Goal: Task Accomplishment & Management: Complete application form

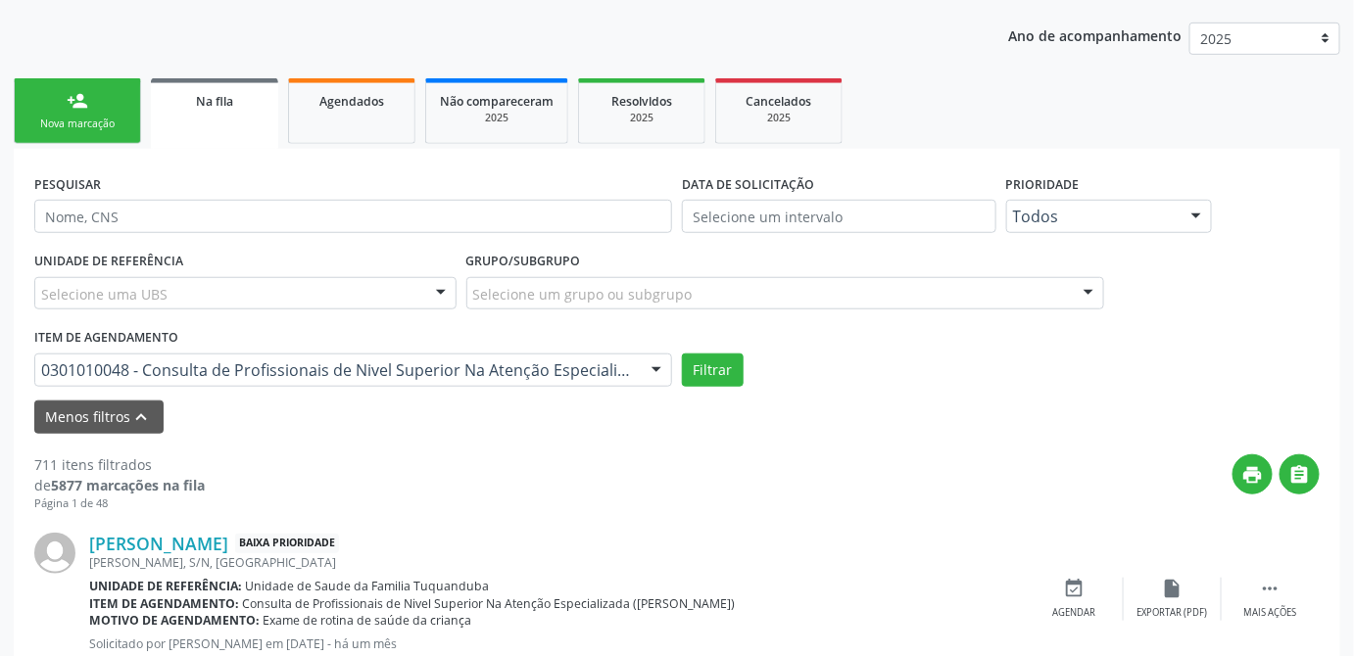
click at [431, 463] on div "print " at bounding box center [762, 483] width 1115 height 58
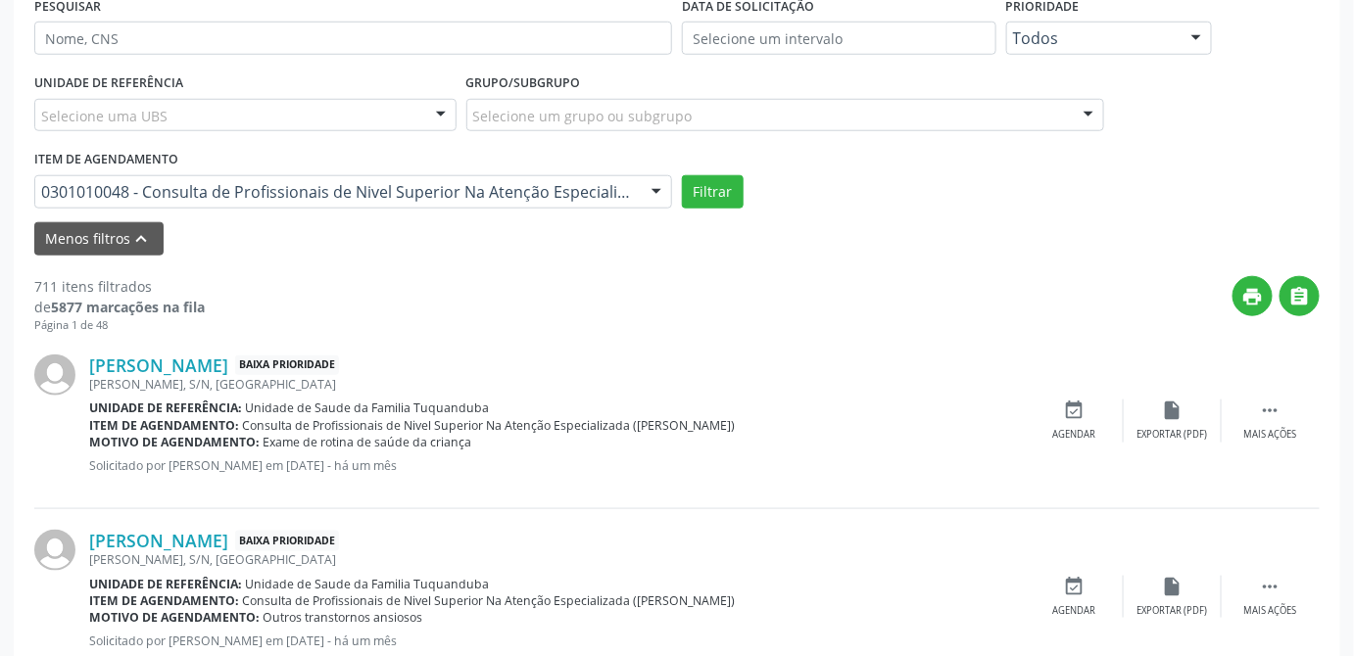
scroll to position [712, 0]
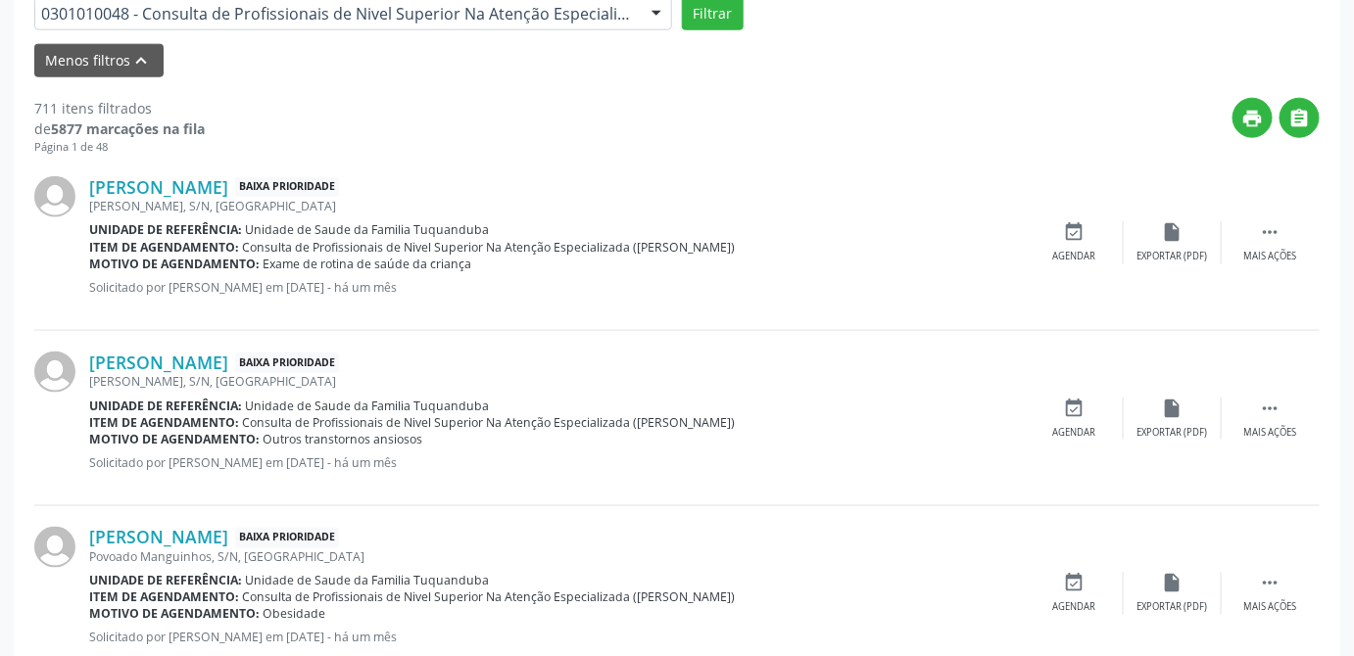
click at [862, 140] on div "print " at bounding box center [762, 127] width 1115 height 58
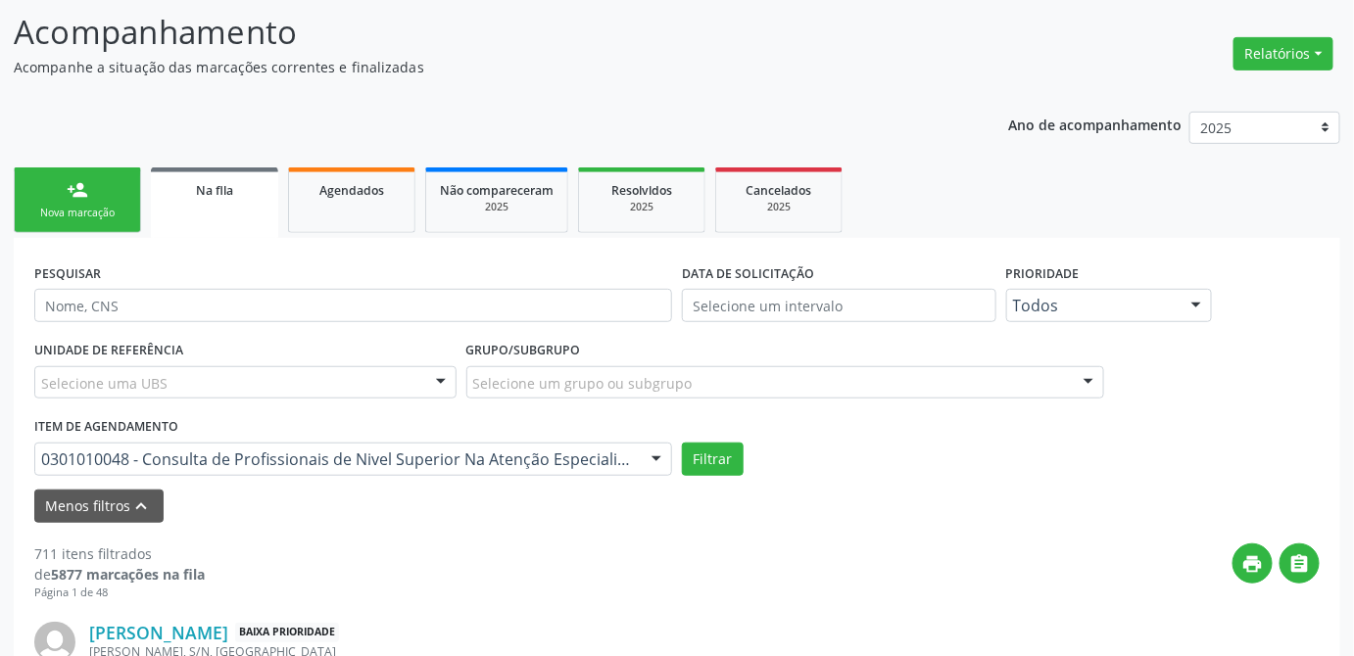
scroll to position [0, 0]
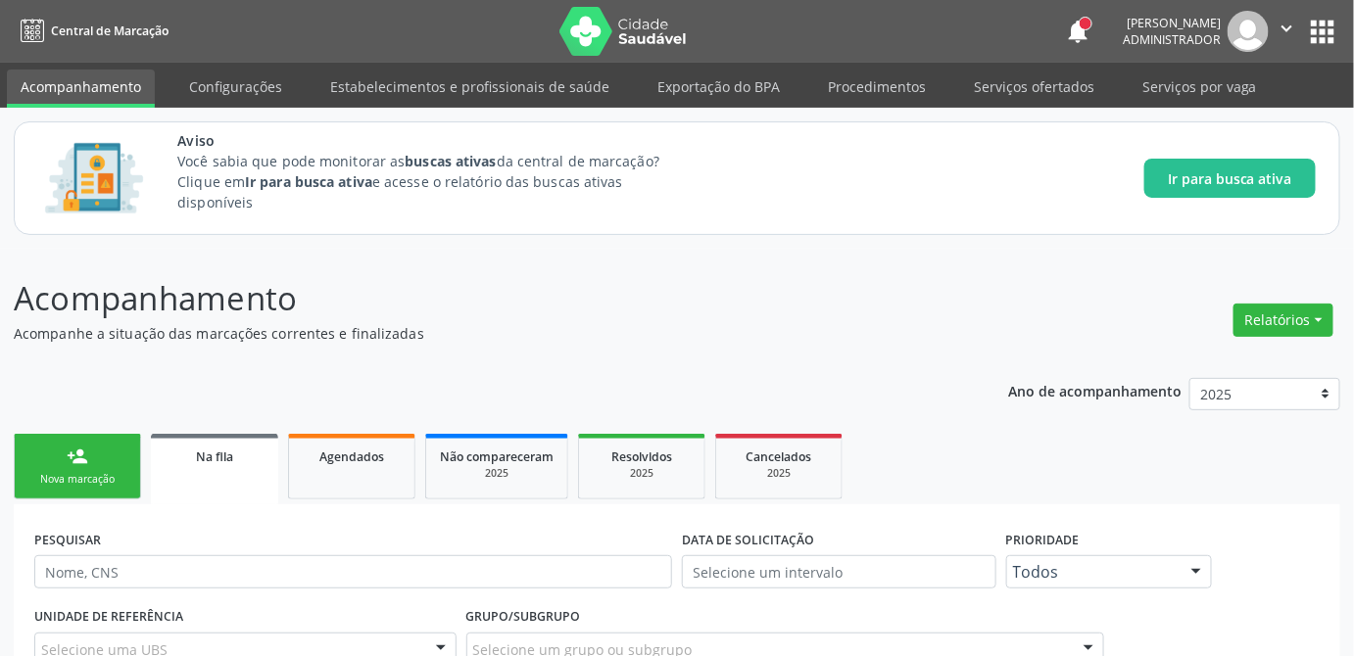
click at [549, 310] on p "Acompanhamento" at bounding box center [478, 298] width 929 height 49
click at [533, 296] on p "Acompanhamento" at bounding box center [478, 298] width 929 height 49
click at [208, 457] on span "Na fila" at bounding box center [214, 457] width 37 height 17
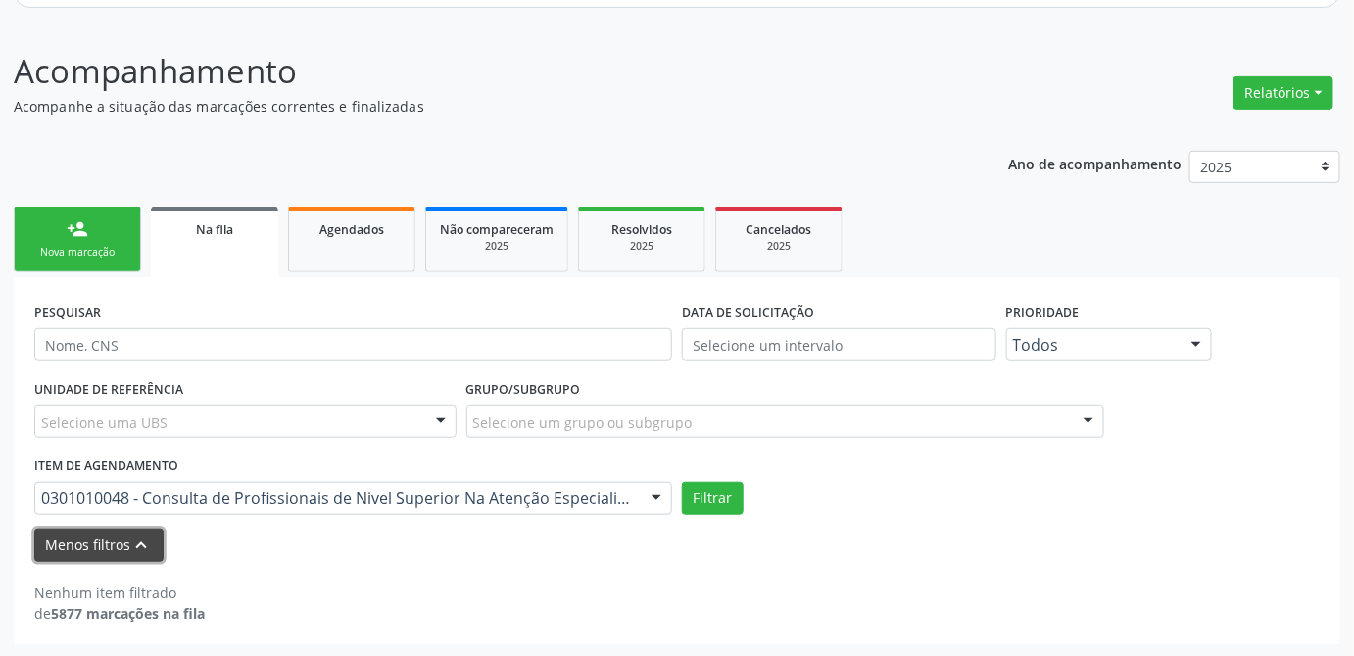
click at [99, 541] on button "Menos filtros keyboard_arrow_up" at bounding box center [98, 546] width 129 height 34
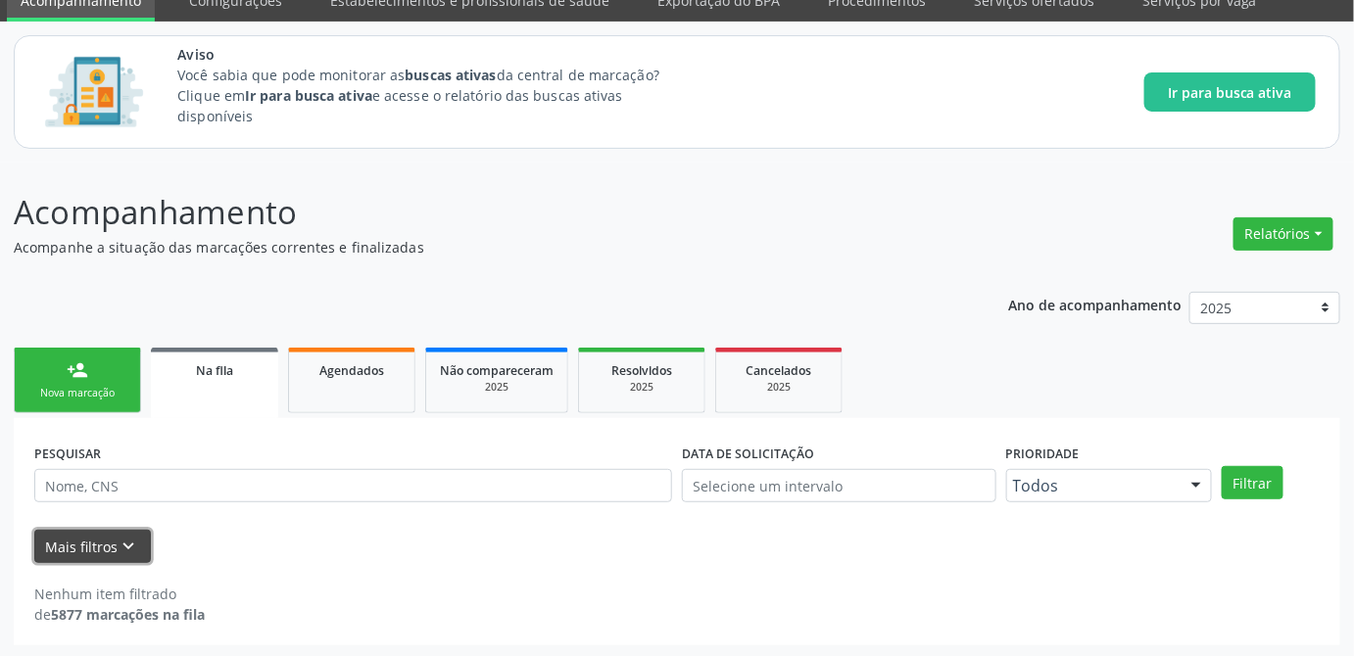
click at [101, 541] on button "Mais filtros keyboard_arrow_down" at bounding box center [92, 547] width 117 height 34
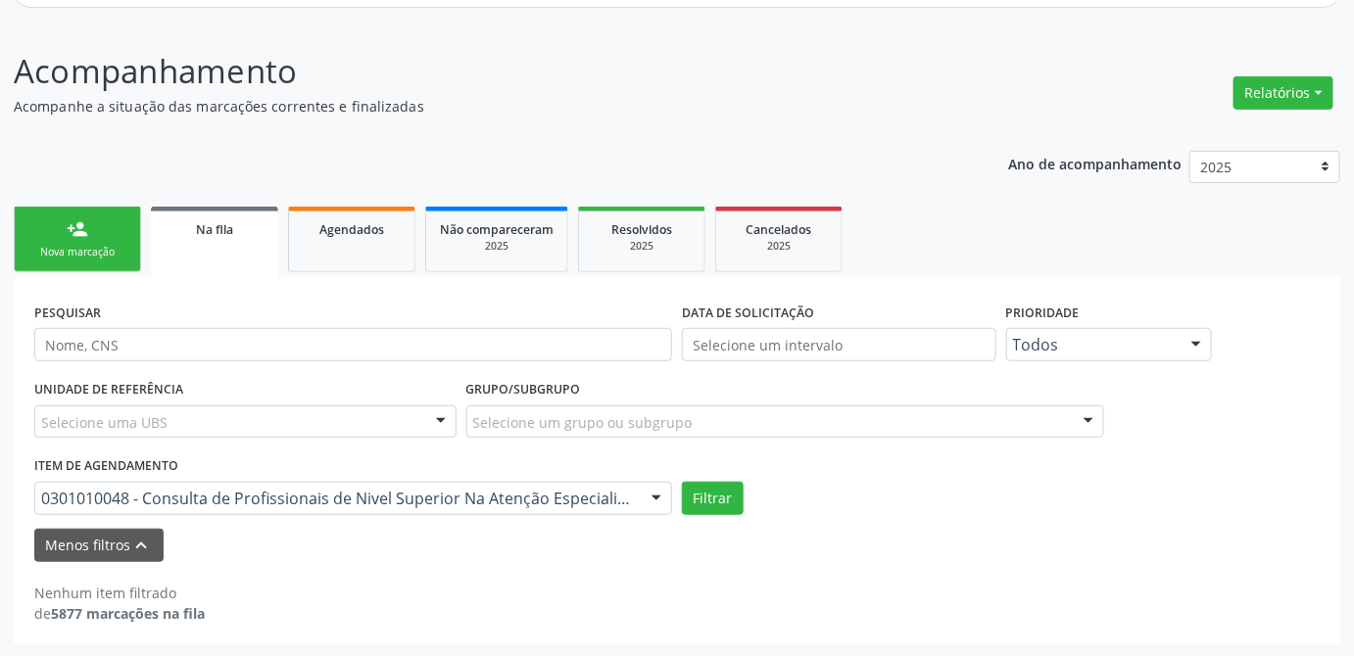
click at [665, 500] on div at bounding box center [656, 499] width 29 height 33
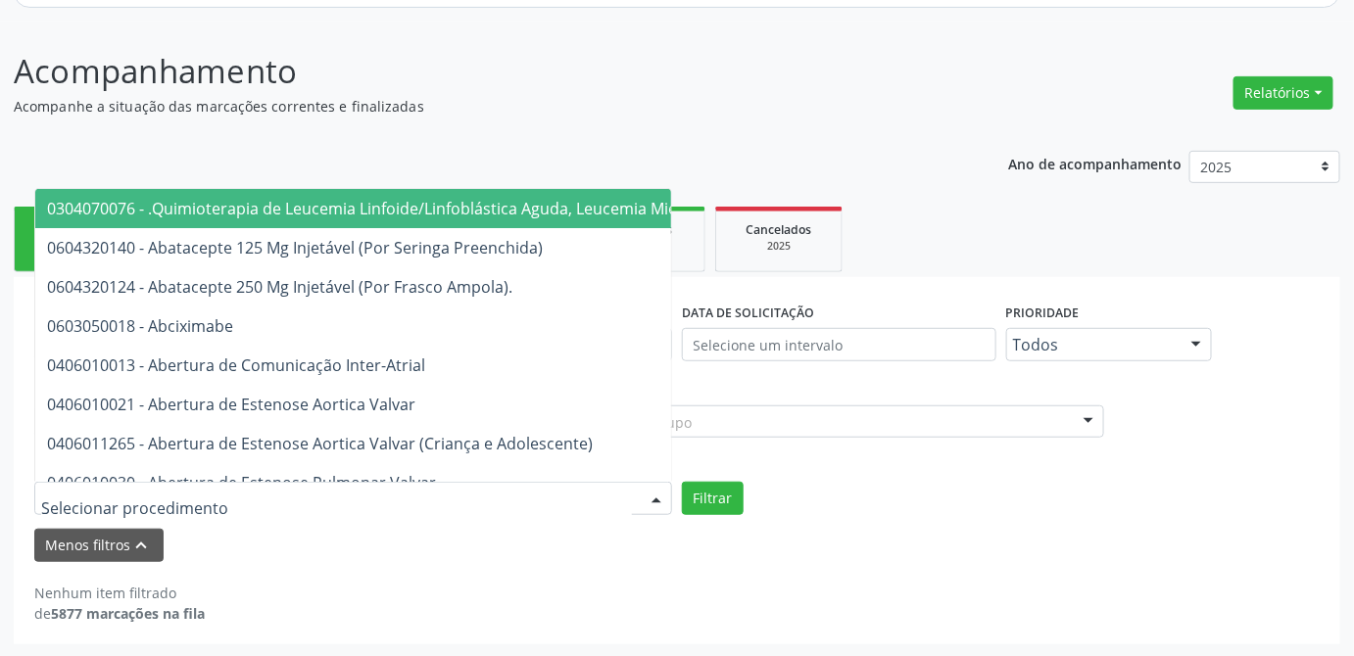
click at [887, 521] on form "PESQUISAR DATA DE SOLICITAÇÃO Prioridade Todos Todos Baixa Prioridade Média Pri…" at bounding box center [676, 430] width 1285 height 264
click at [664, 498] on div at bounding box center [656, 499] width 29 height 33
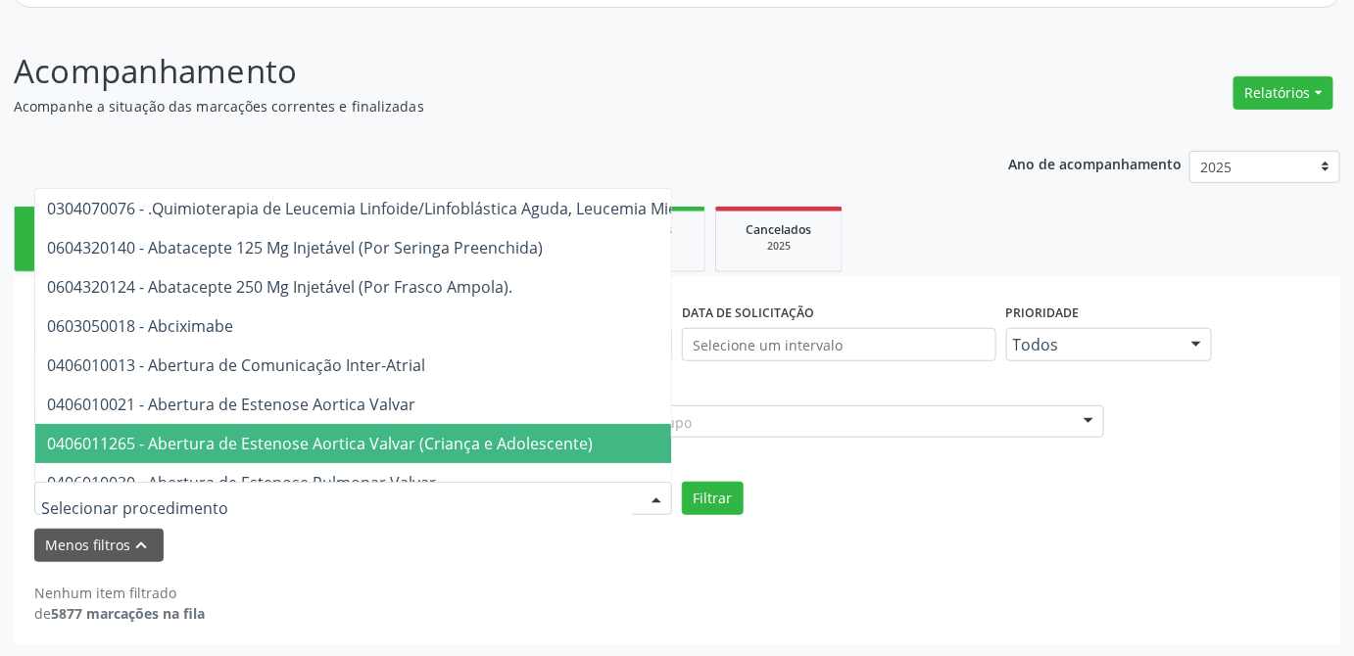
click at [425, 503] on input "text" at bounding box center [336, 508] width 591 height 39
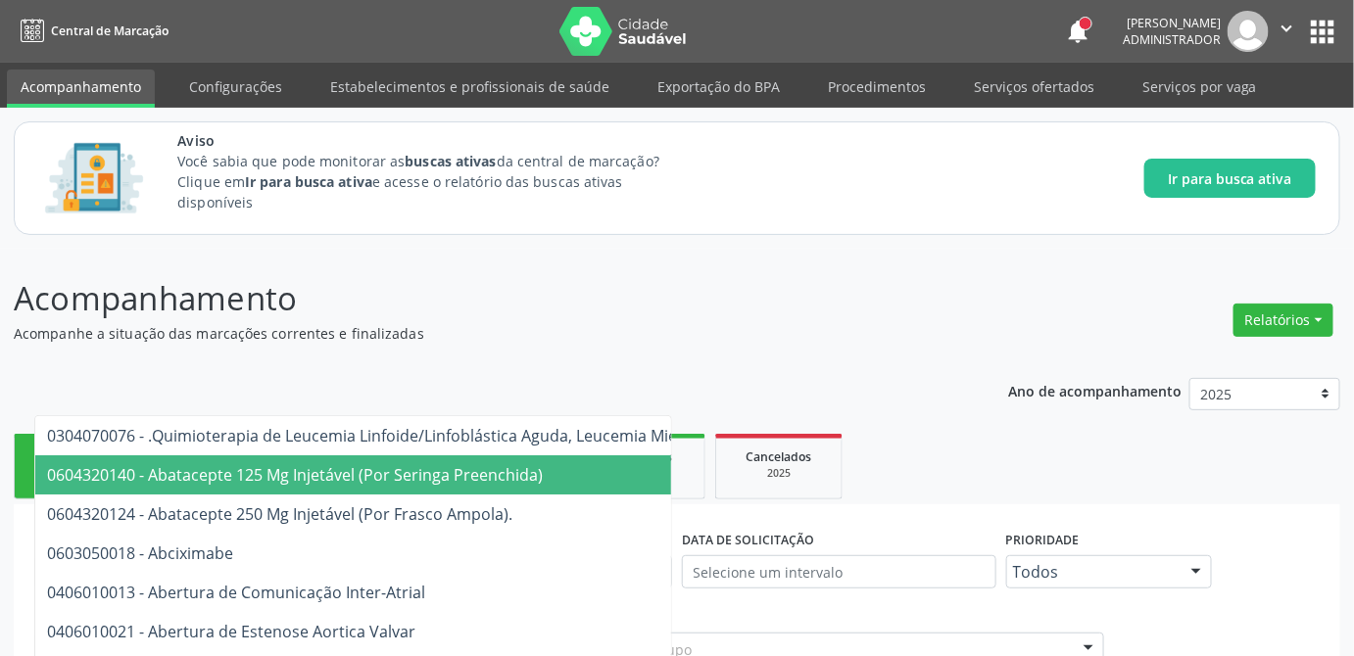
scroll to position [88, 0]
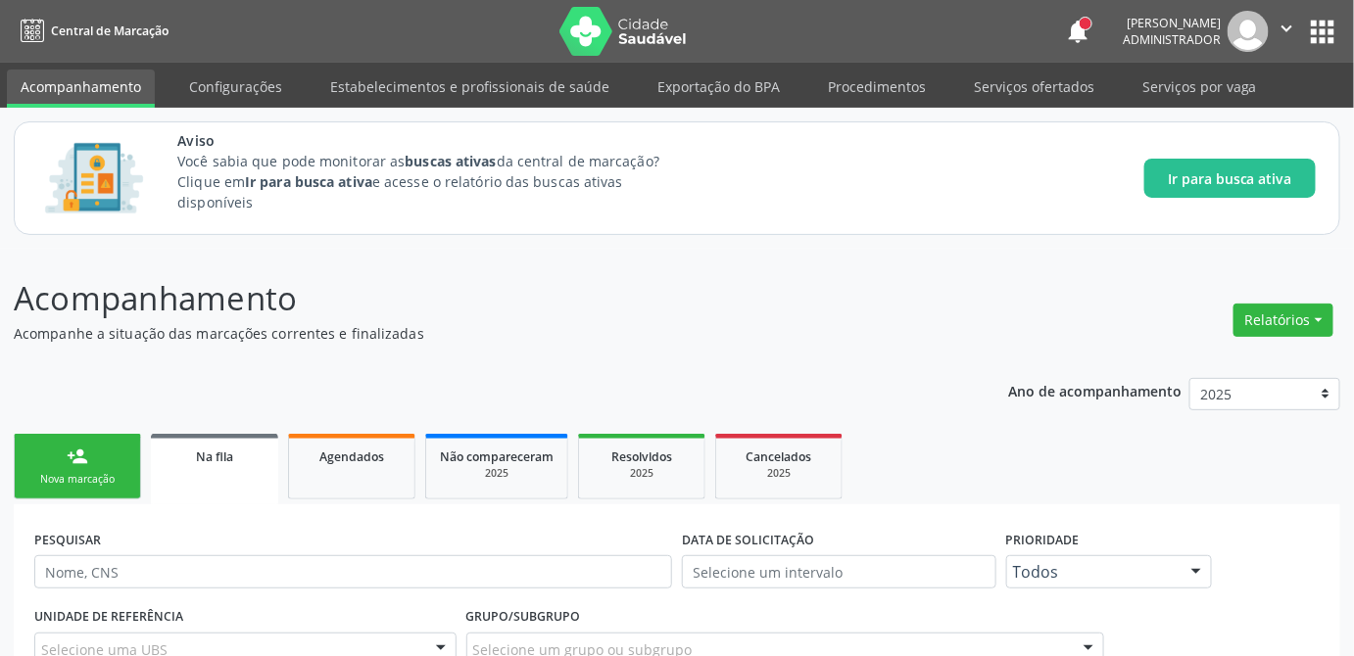
click at [851, 351] on div "Acompanhamento Acompanhe a situação das marcações correntes e finalizadas Relat…" at bounding box center [677, 572] width 1326 height 597
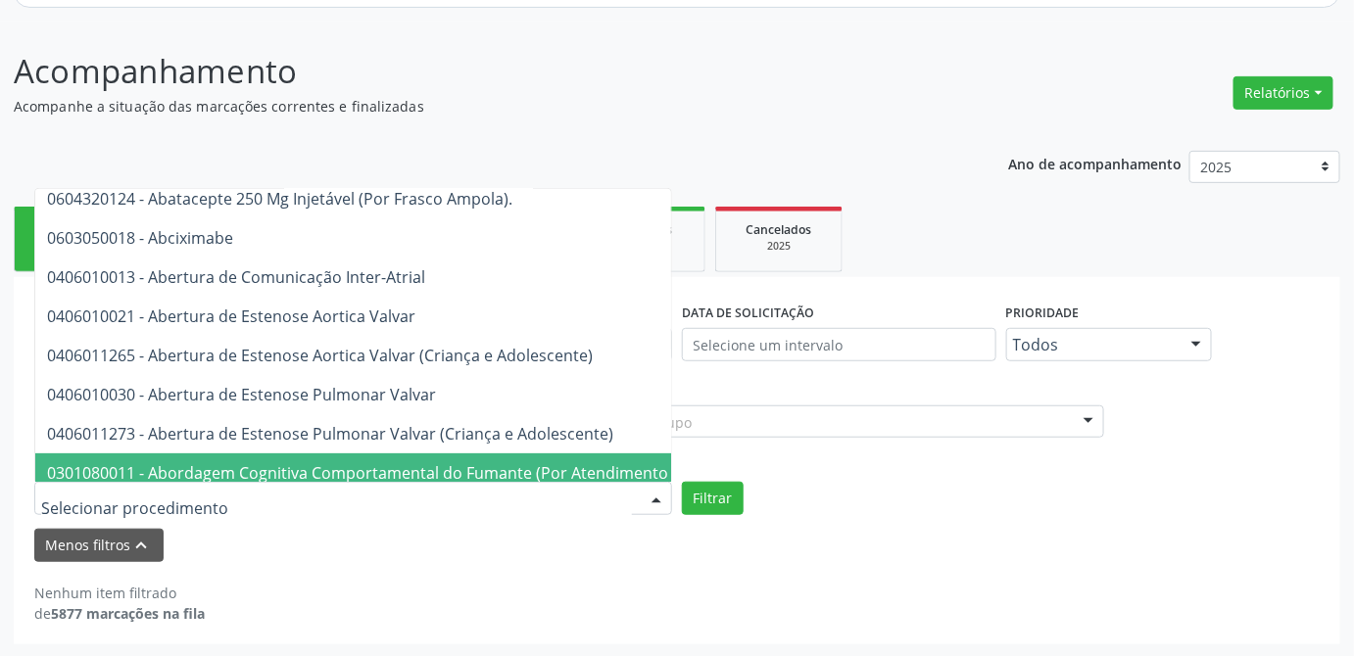
click at [295, 499] on input "text" at bounding box center [336, 508] width 591 height 39
click at [729, 583] on div "Nenhum item filtrado de 5877 marcações na fila" at bounding box center [676, 603] width 1285 height 41
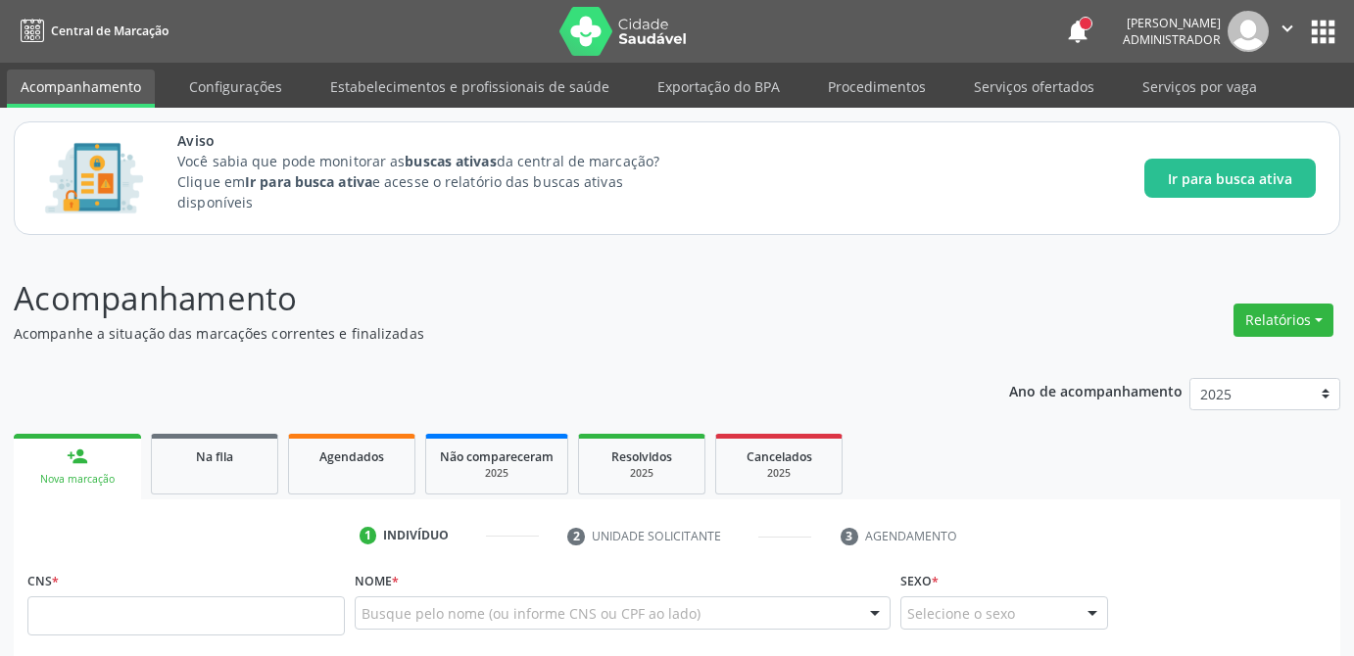
scroll to position [227, 0]
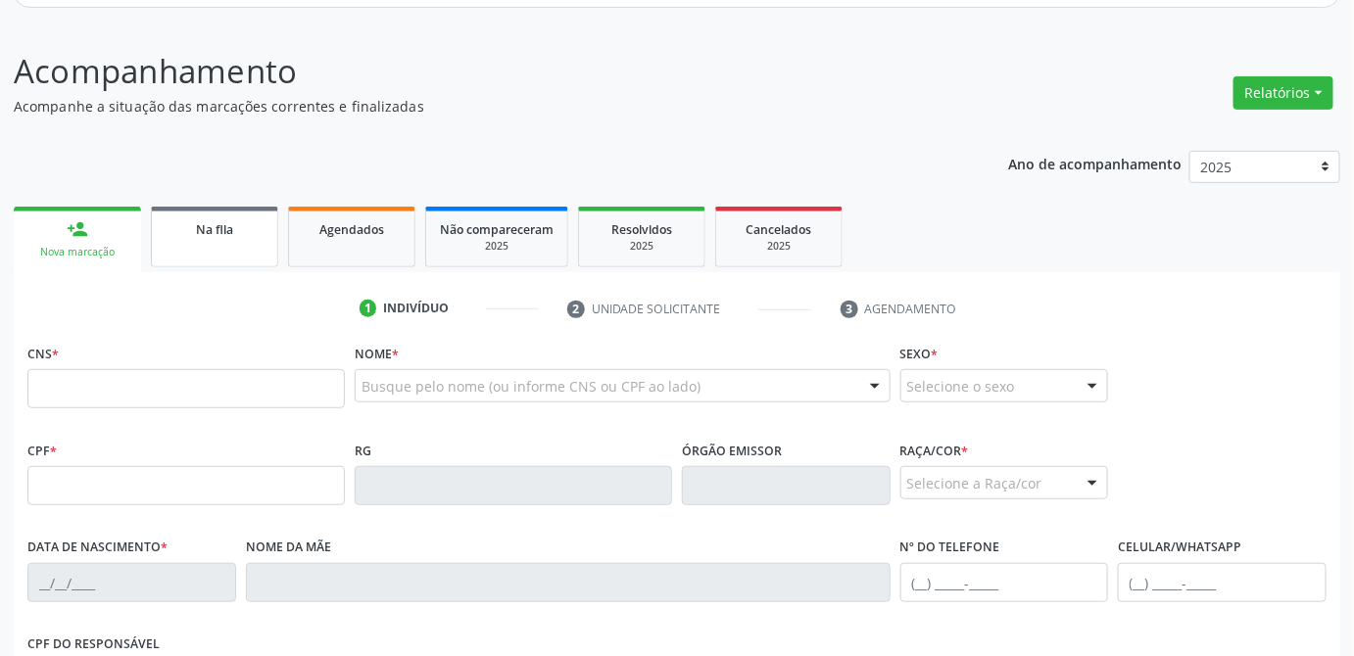
click at [196, 231] on span "Na fila" at bounding box center [214, 229] width 37 height 17
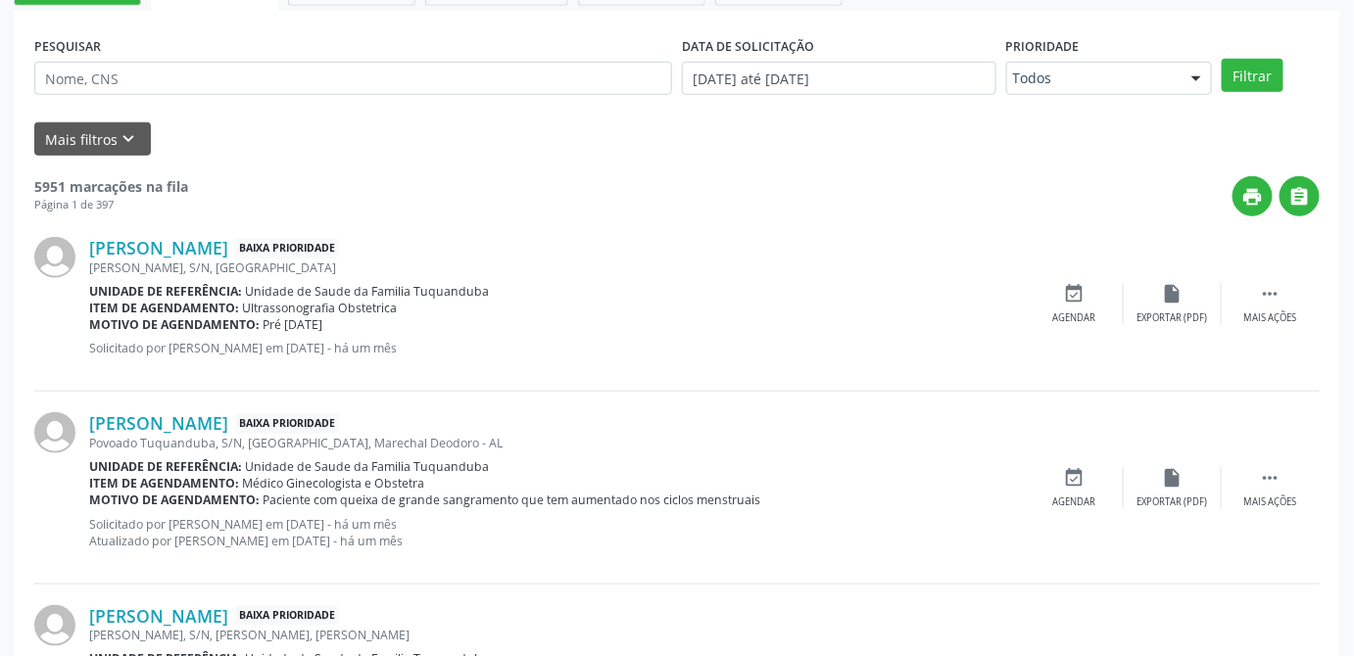
scroll to position [315, 0]
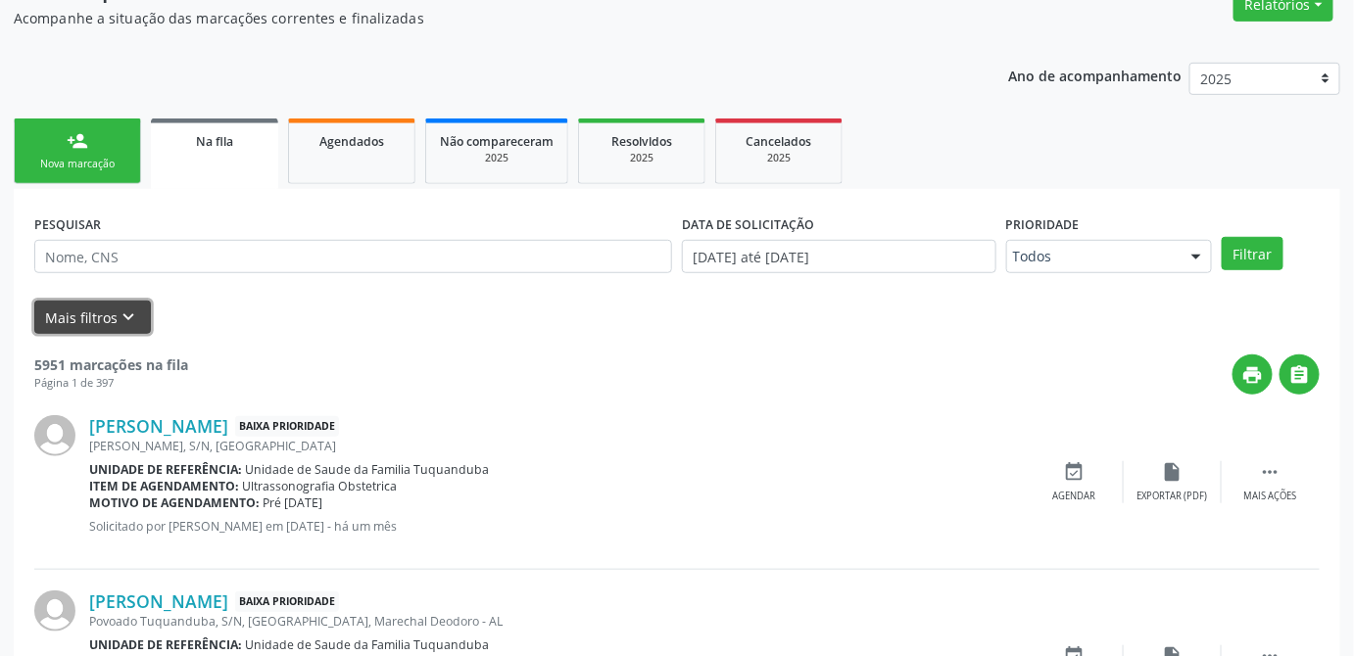
click at [110, 310] on button "Mais filtros keyboard_arrow_down" at bounding box center [92, 318] width 117 height 34
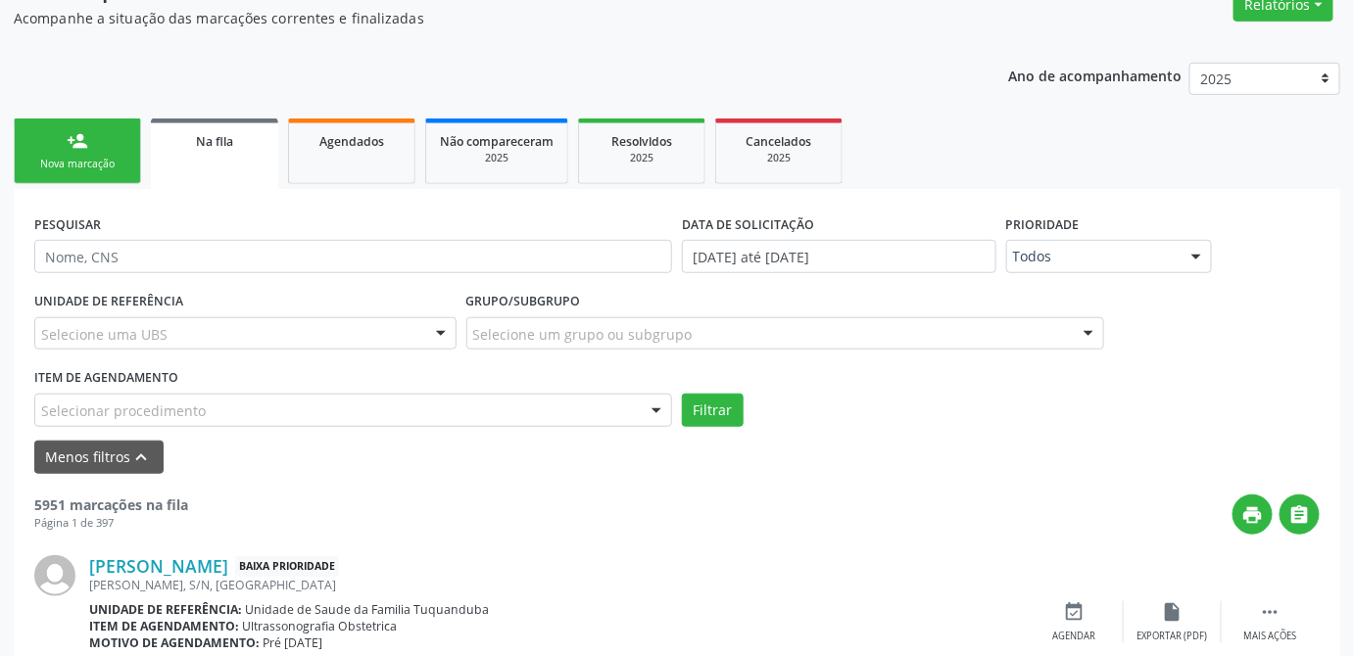
click at [889, 465] on div "Menos filtros keyboard_arrow_up" at bounding box center [676, 458] width 1295 height 34
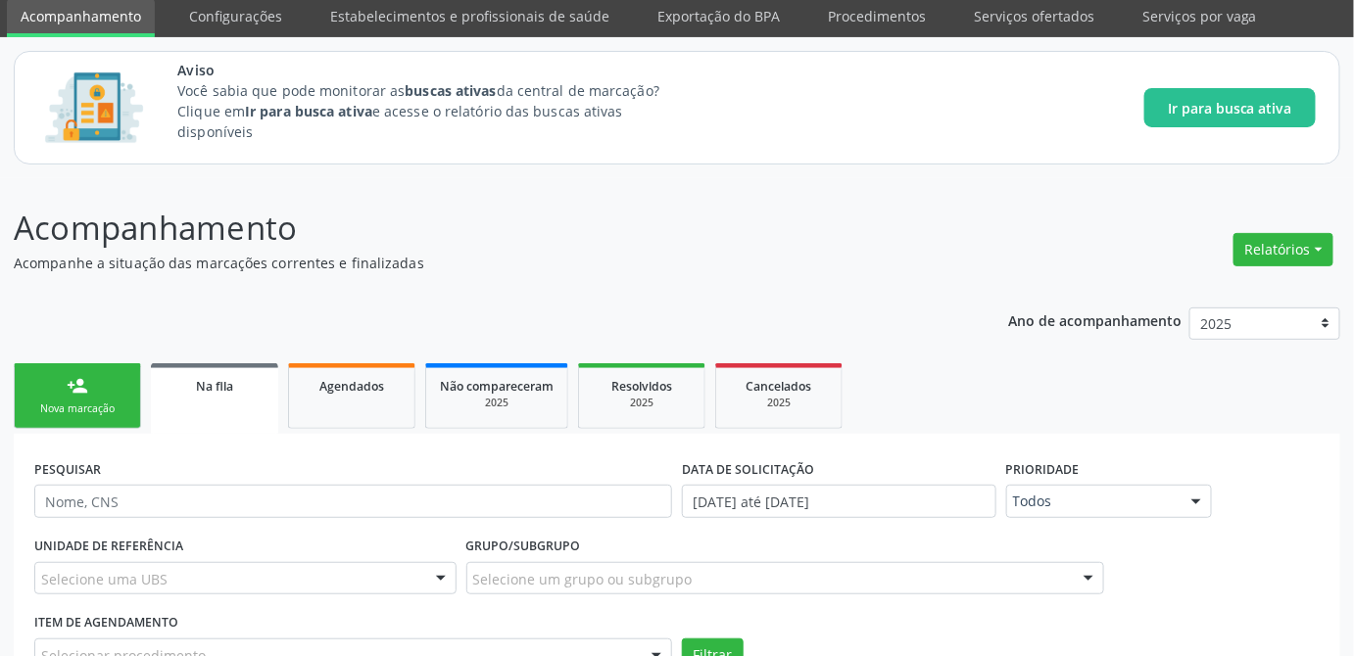
scroll to position [0, 0]
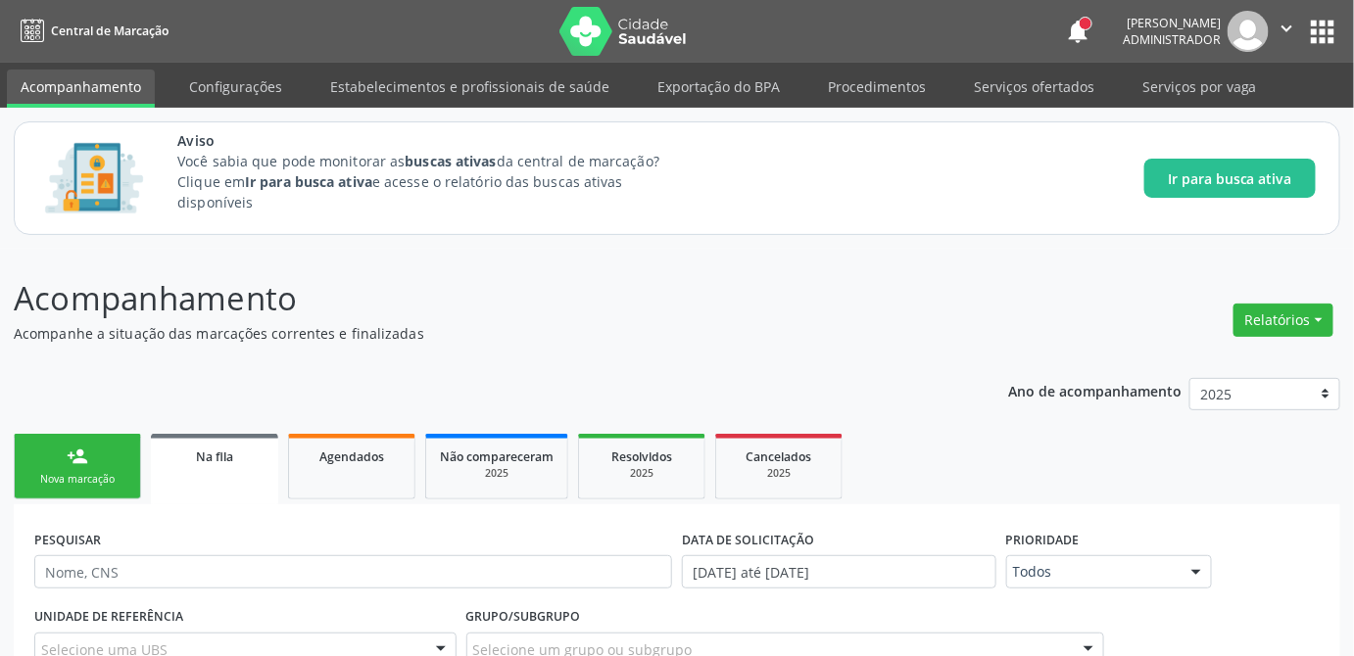
click at [694, 301] on p "Acompanhamento" at bounding box center [478, 298] width 929 height 49
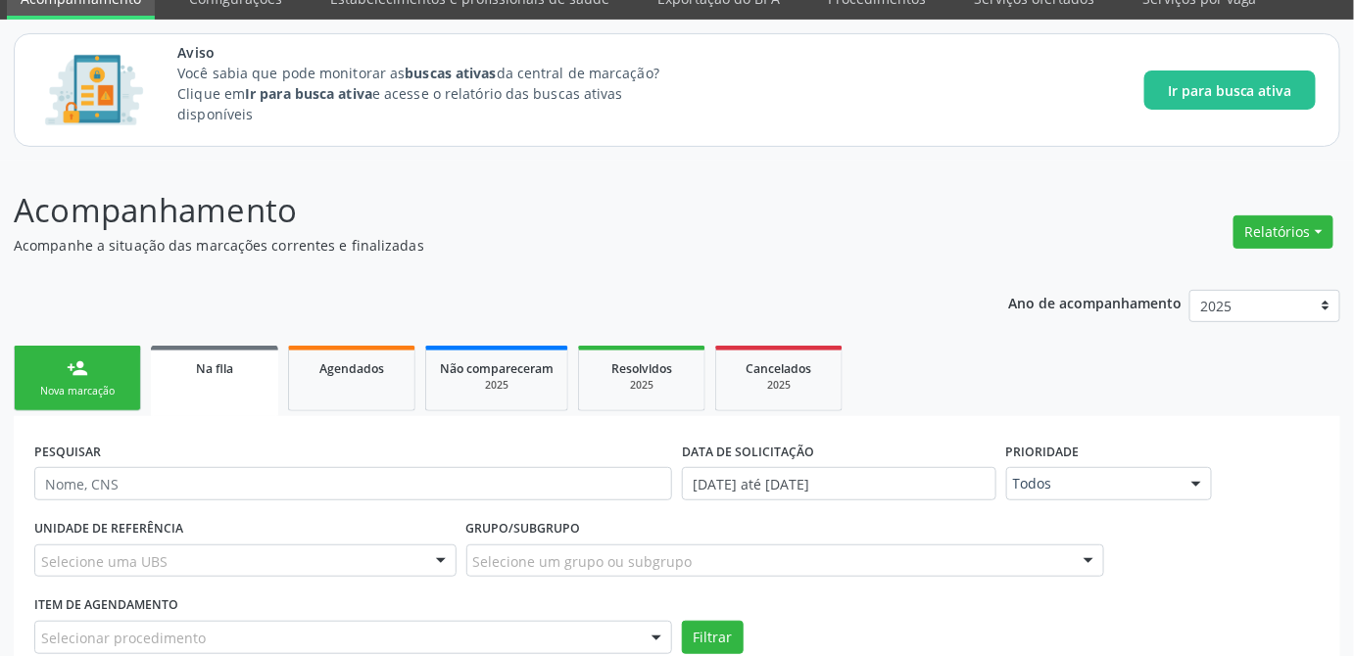
scroll to position [177, 0]
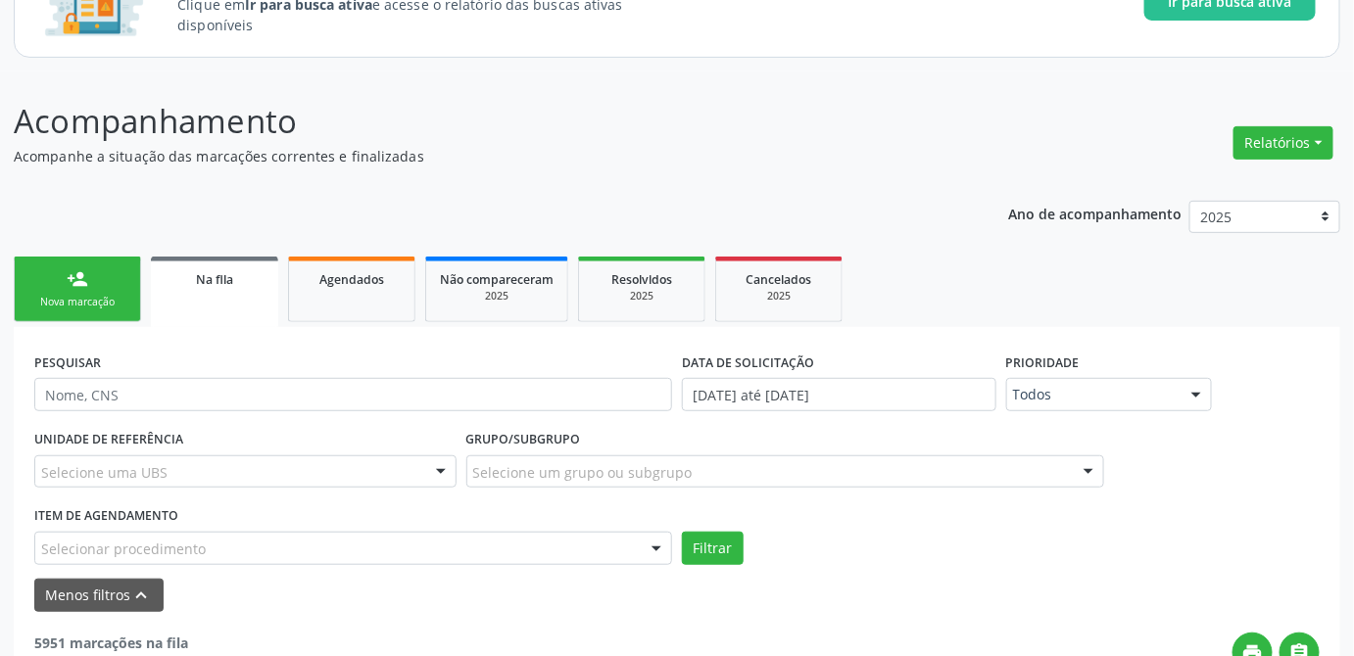
click at [668, 150] on p "Acompanhe a situação das marcações correntes e finalizadas" at bounding box center [478, 156] width 929 height 21
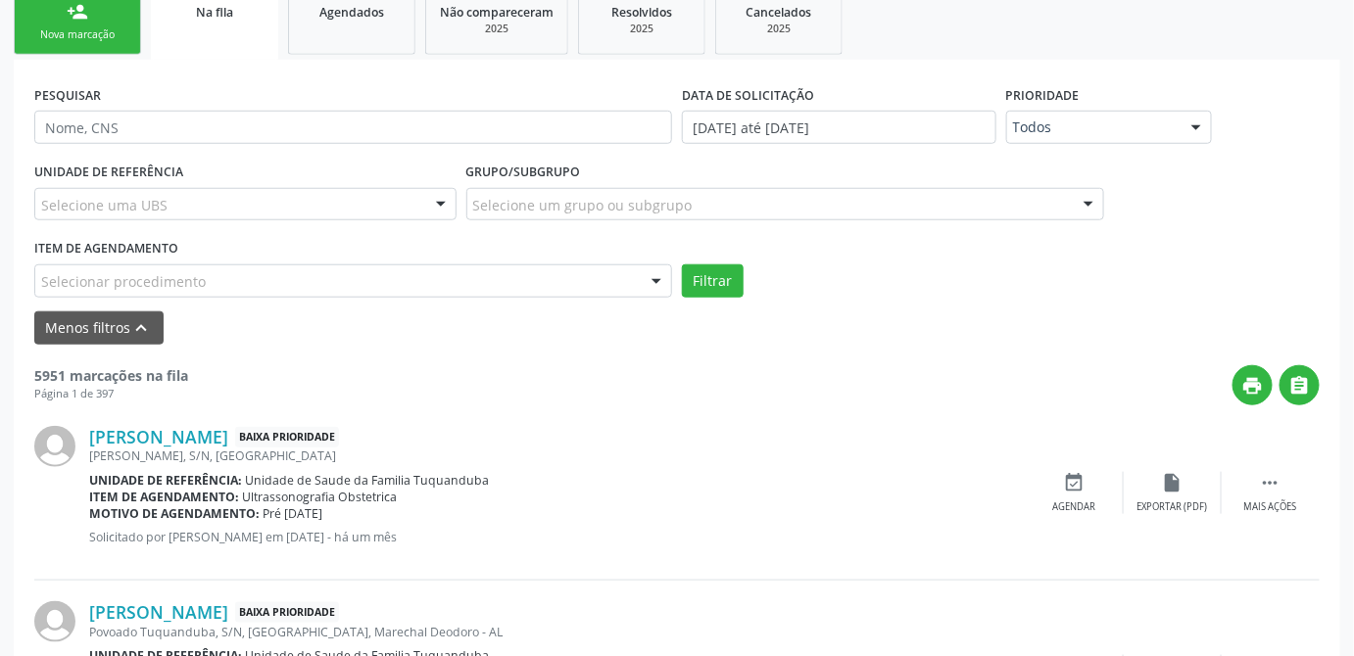
scroll to position [0, 0]
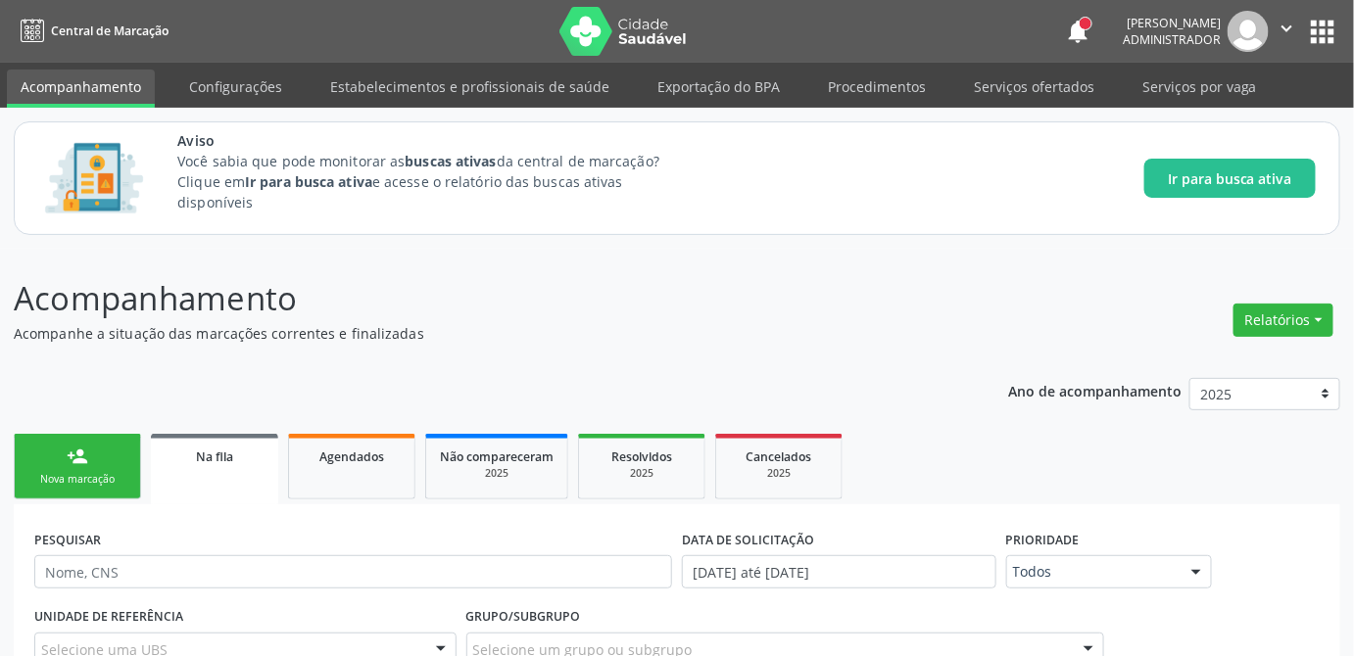
click at [763, 179] on div "Aviso Você sabia que pode monitorar as buscas ativas da central de marcação? Cl…" at bounding box center [746, 178] width 1138 height 96
click at [1079, 28] on div at bounding box center [1085, 24] width 12 height 12
click at [1064, 35] on button "notifications" at bounding box center [1077, 31] width 27 height 27
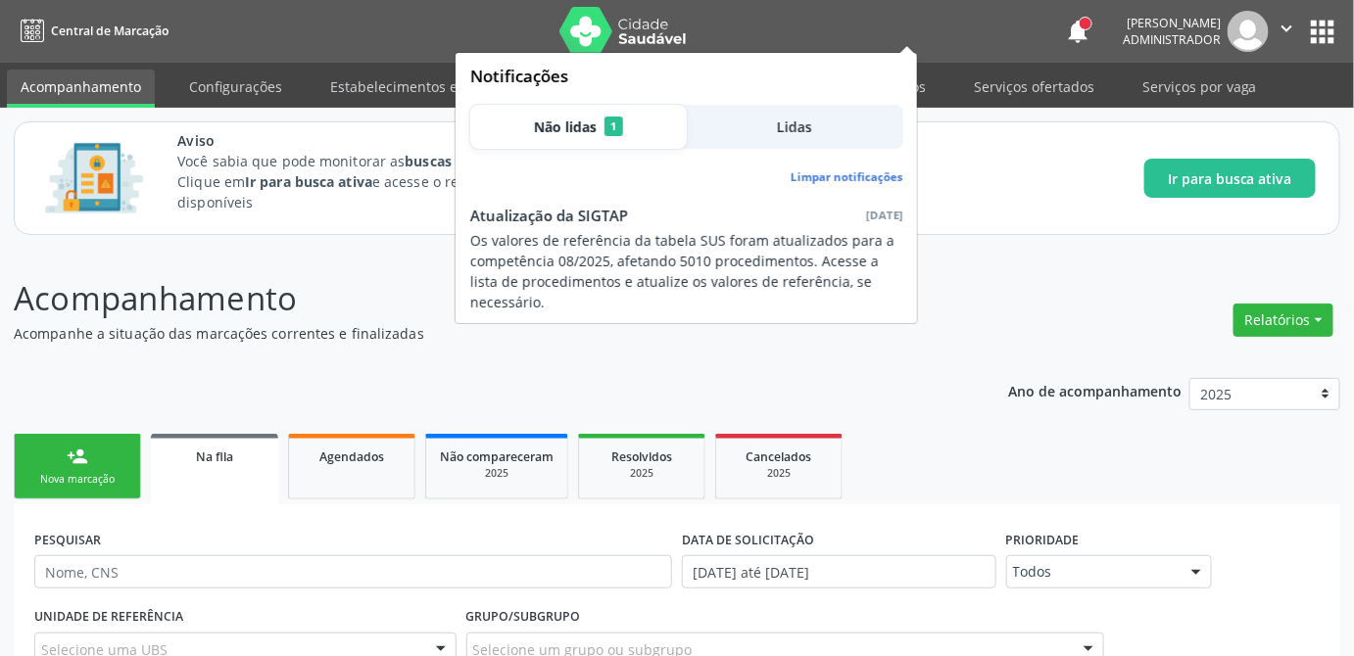
click at [613, 125] on span "1" at bounding box center [613, 127] width 19 height 20
click at [1064, 29] on button "notifications" at bounding box center [1077, 31] width 27 height 27
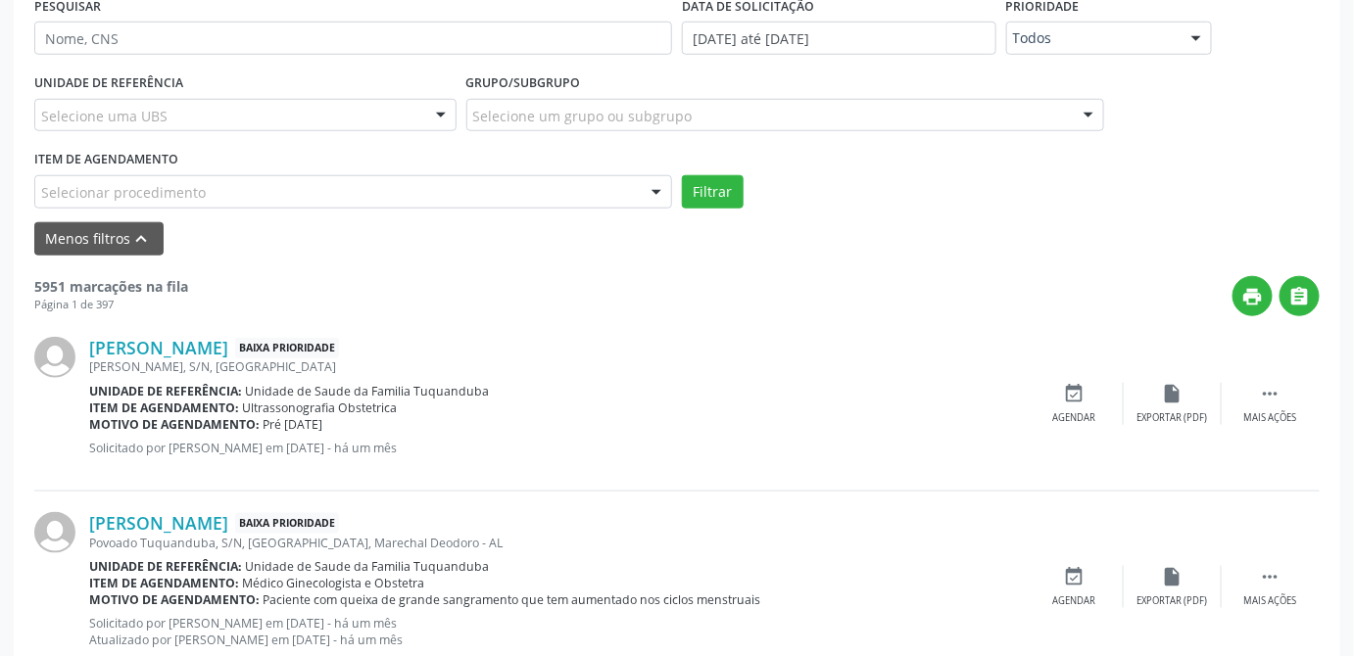
scroll to position [356, 0]
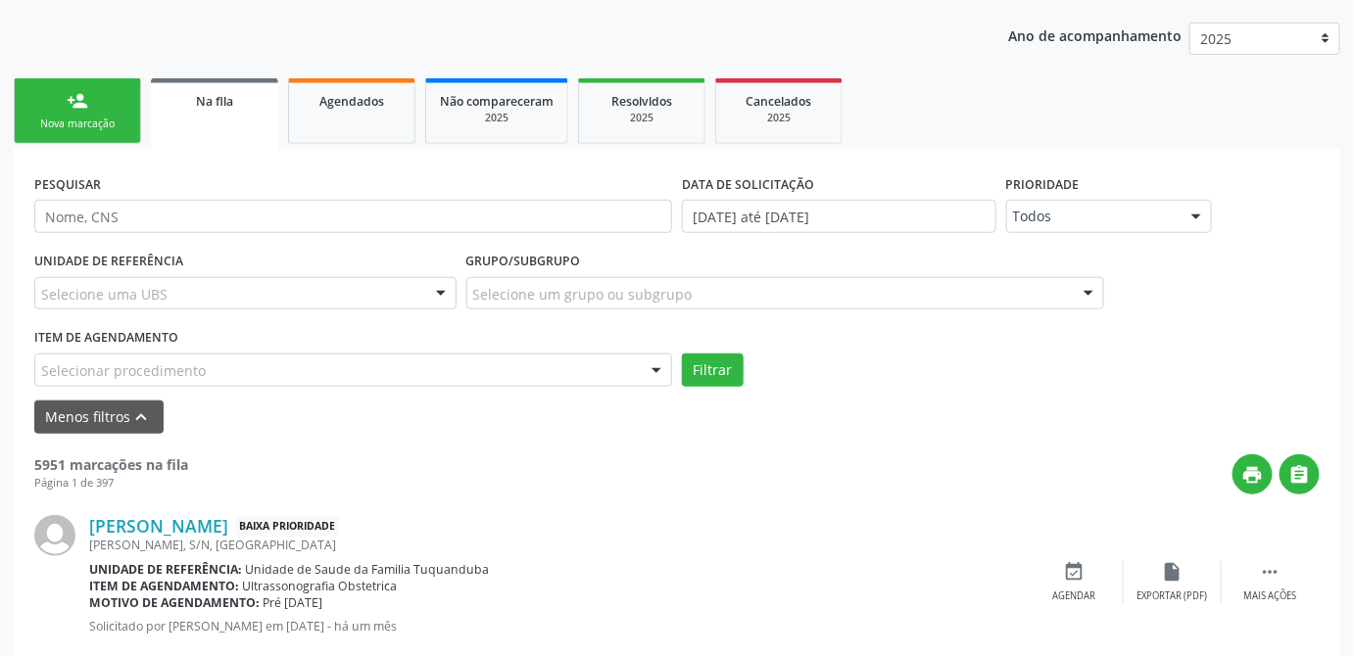
click at [96, 110] on link "person_add Nova marcação" at bounding box center [77, 111] width 127 height 66
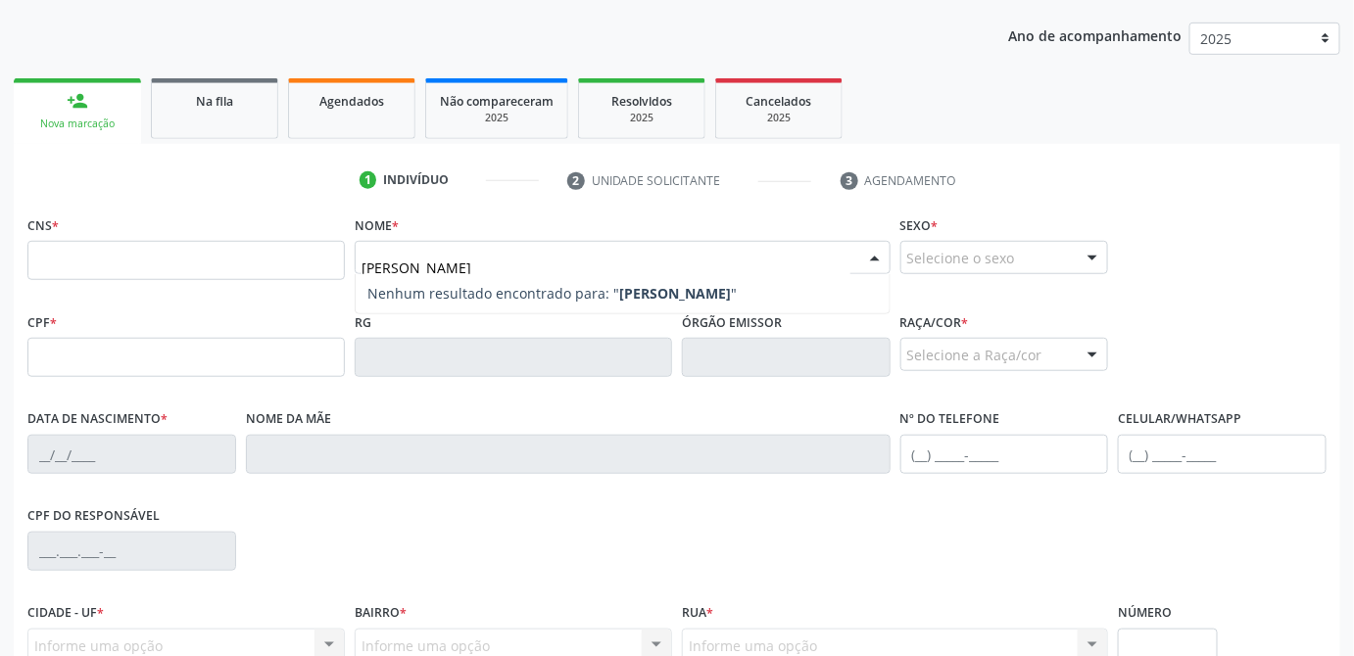
type input "walter torres moura"
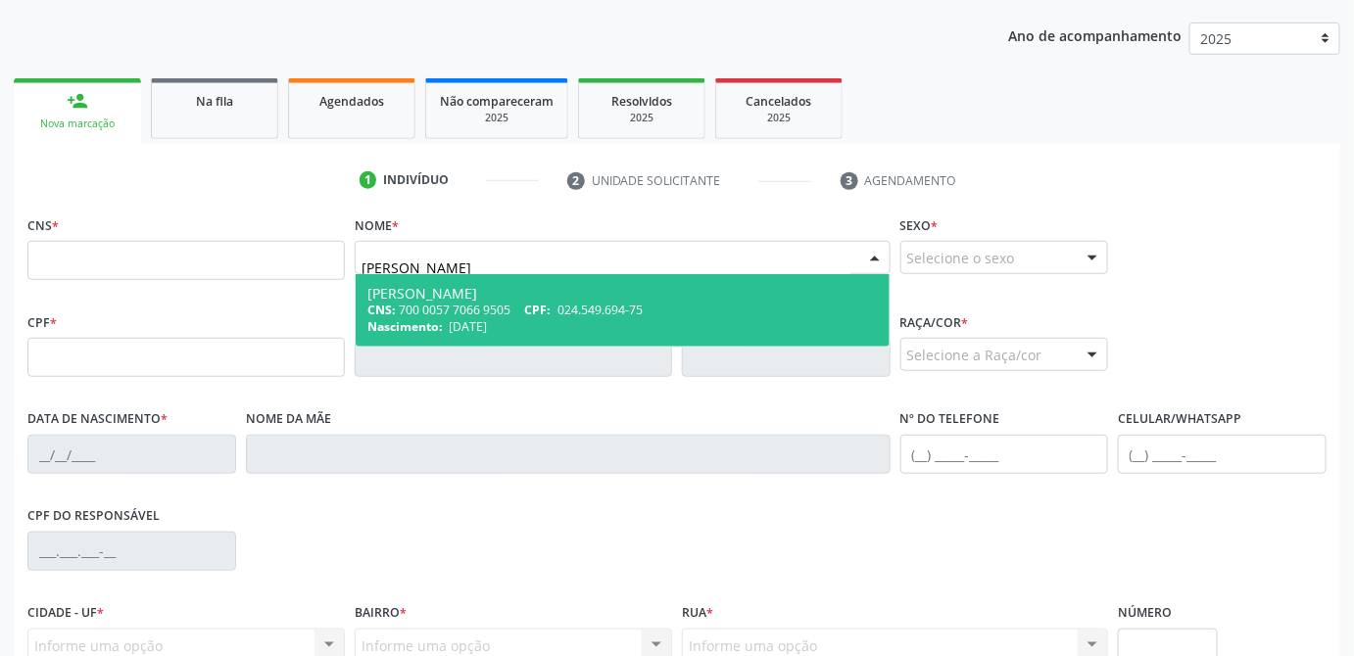
click at [582, 312] on span "024.549.694-75" at bounding box center [599, 310] width 85 height 17
type input "700 0057 7066 9505"
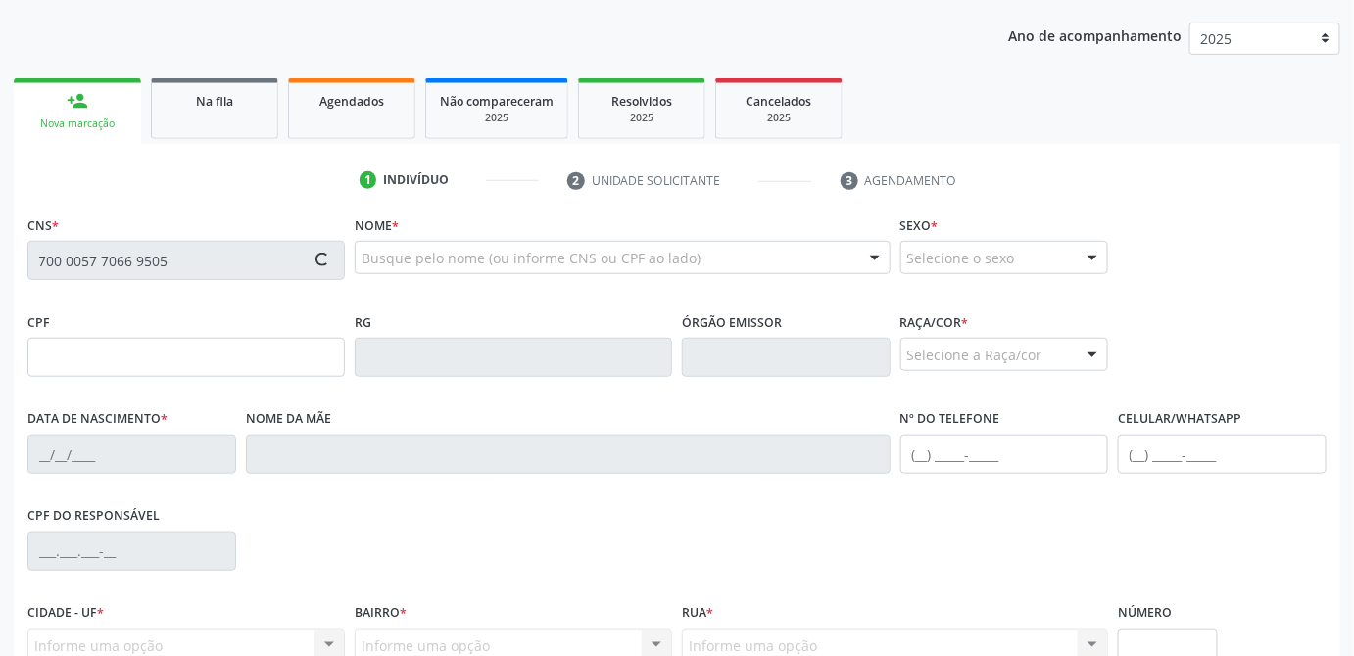
type input "024.549.694-75"
type input "24/11/1977"
type input "Stela Torres Moura"
type input "(82) 99119-9053"
type input "S/N"
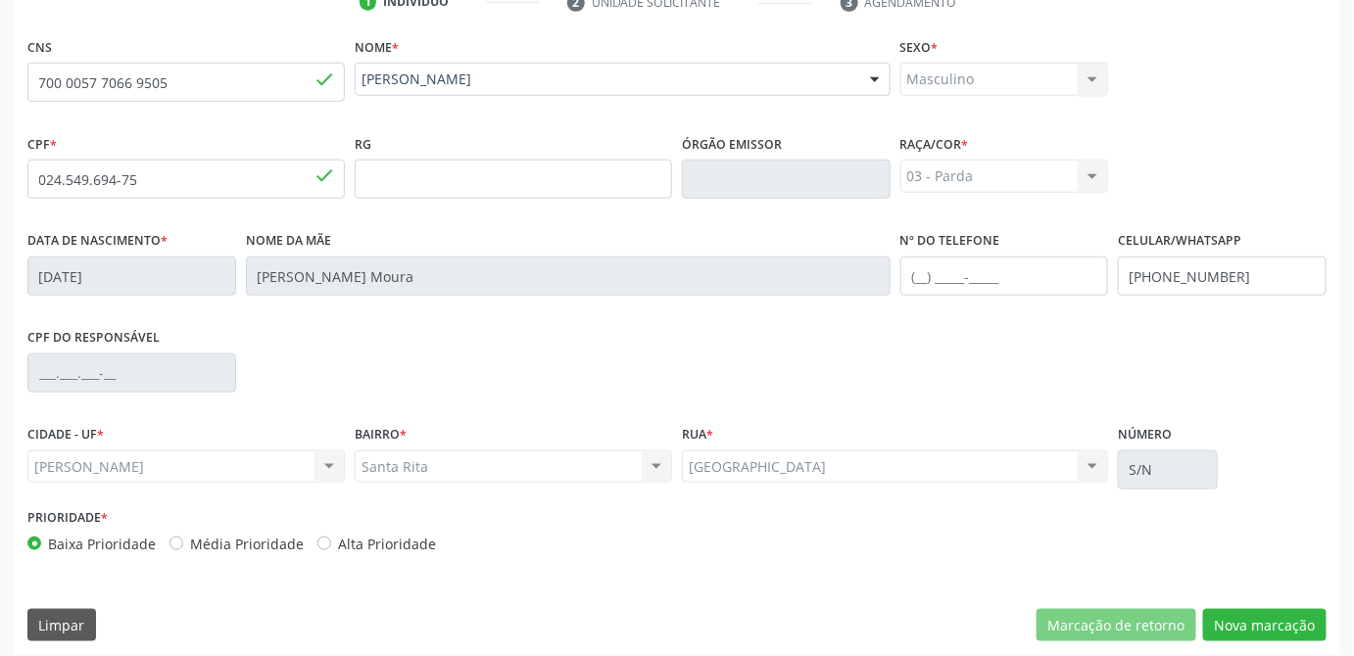
scroll to position [545, 0]
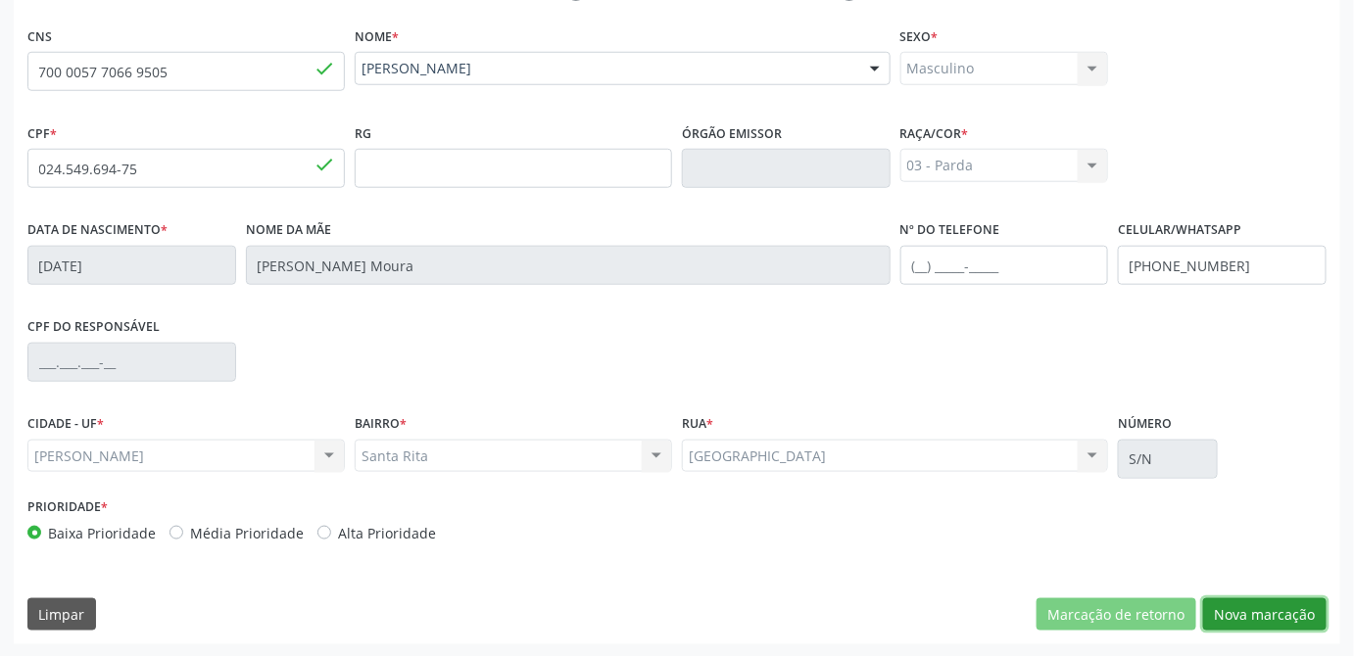
click at [1248, 619] on button "Nova marcação" at bounding box center [1264, 614] width 123 height 33
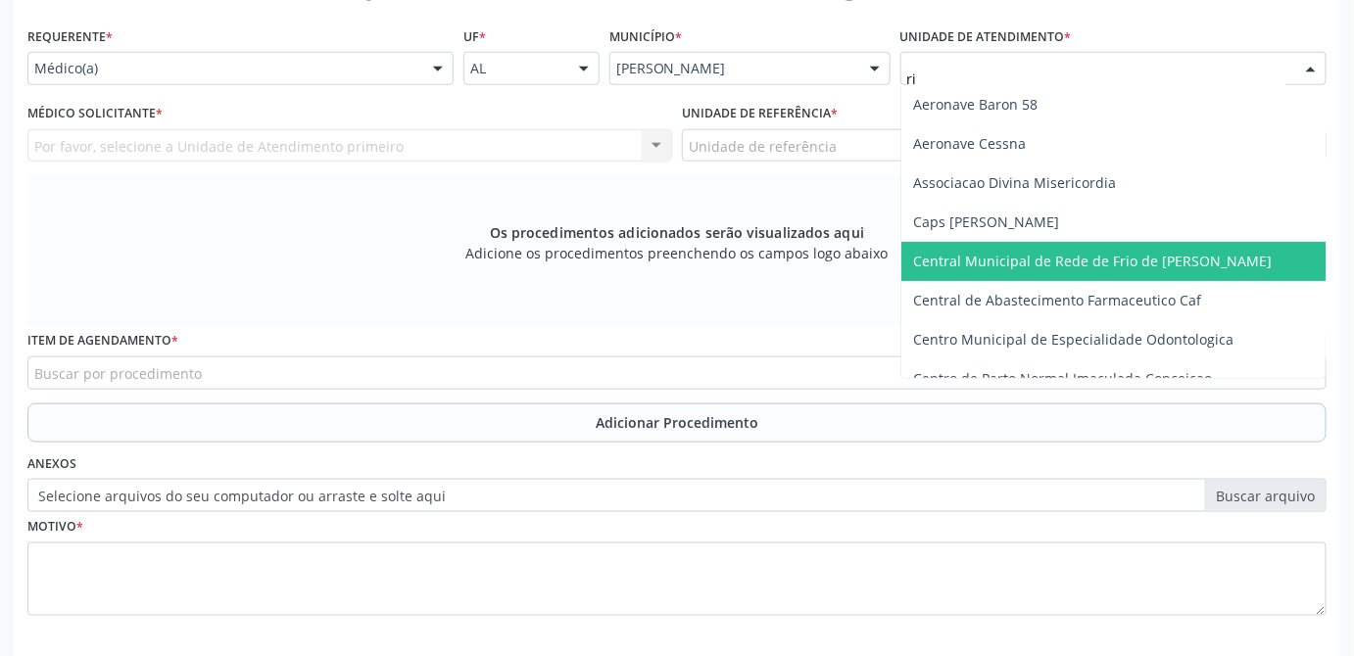
type input "rit"
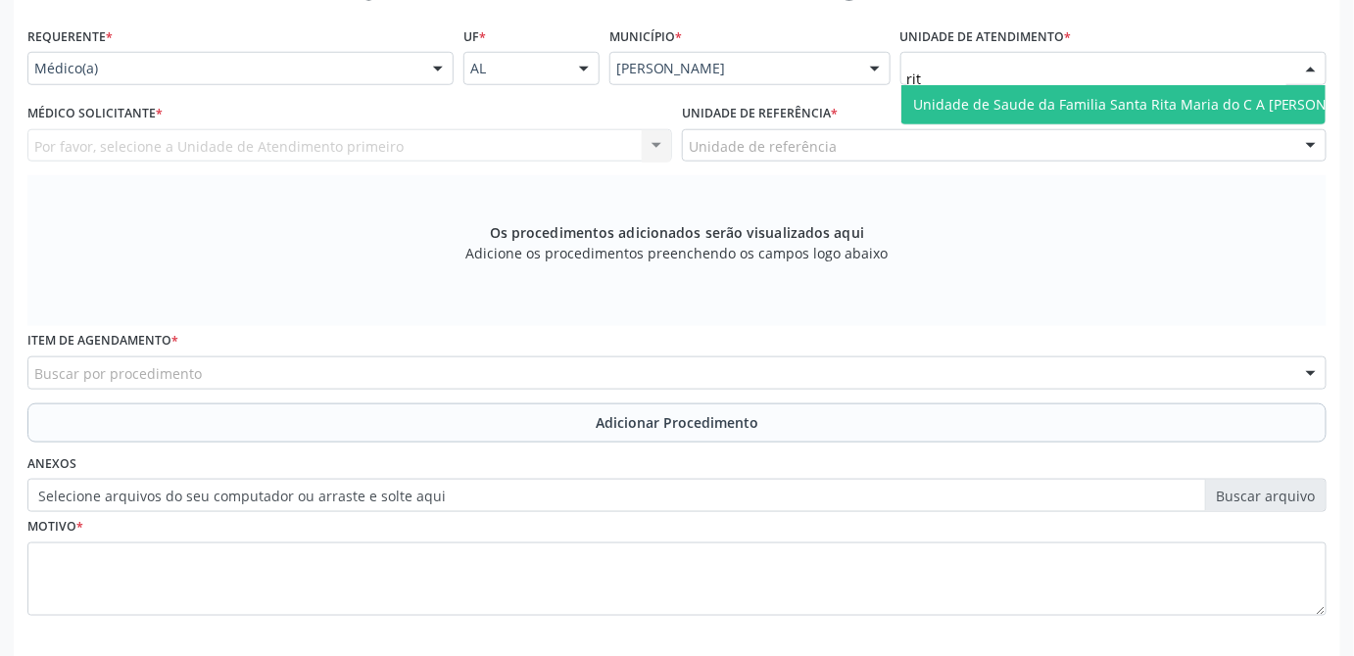
click at [1126, 106] on span "Unidade de Saude da Familia Santa Rita Maria do C A [PERSON_NAME]" at bounding box center [1145, 104] width 465 height 19
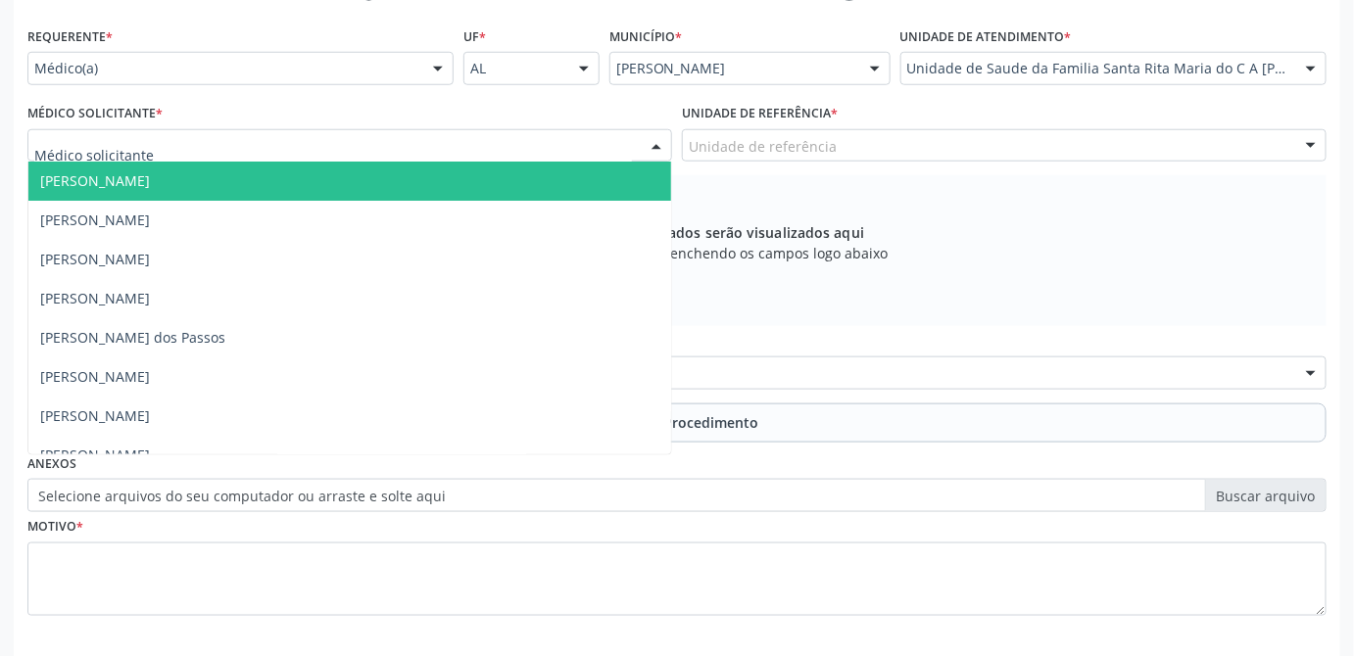
click at [239, 141] on div at bounding box center [349, 145] width 644 height 33
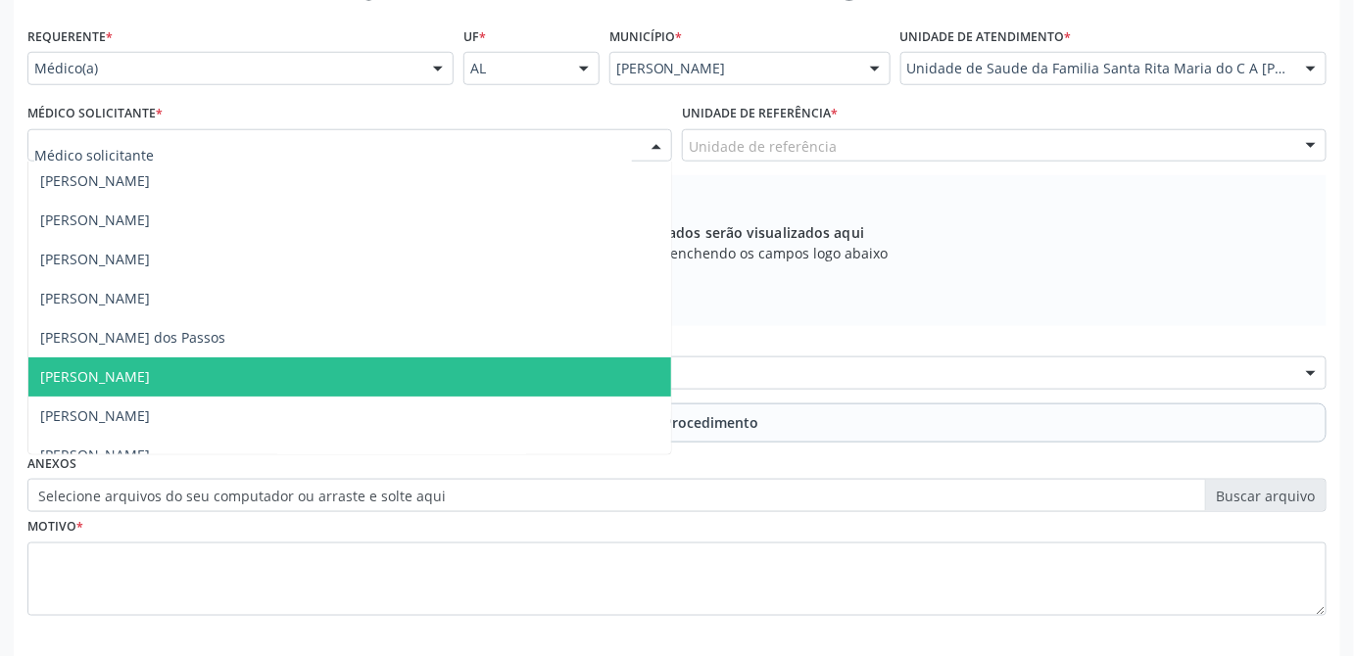
click at [140, 374] on span "Maria Celia Amorim Castro" at bounding box center [95, 376] width 110 height 19
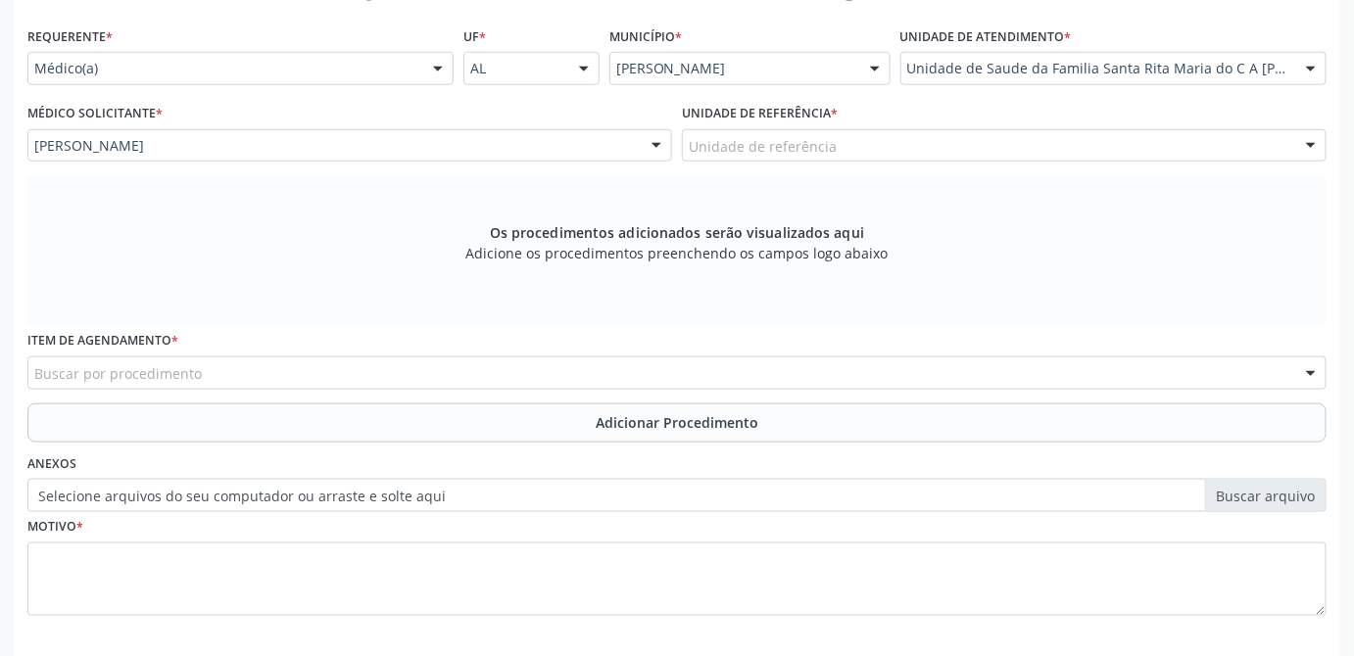
click at [846, 152] on div "Unidade de referência" at bounding box center [1004, 145] width 644 height 33
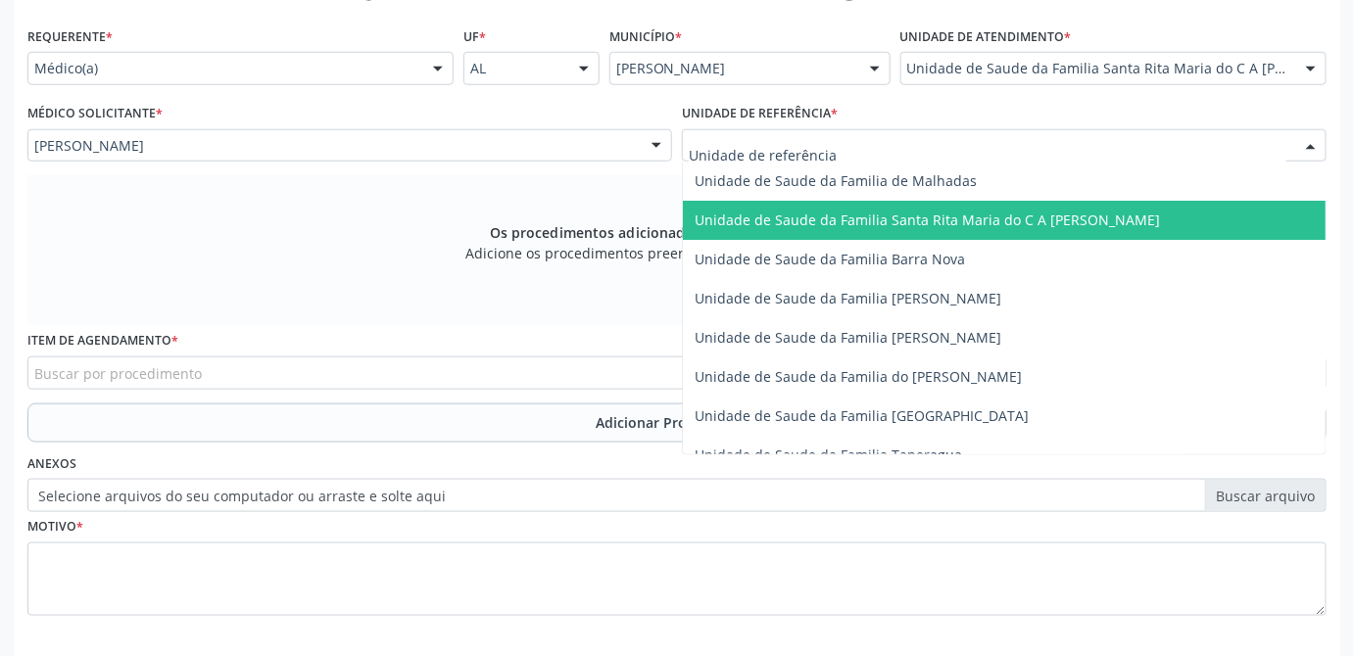
click at [1012, 226] on span "Unidade de Saude da Familia Santa Rita Maria do C A [PERSON_NAME]" at bounding box center [926, 220] width 465 height 19
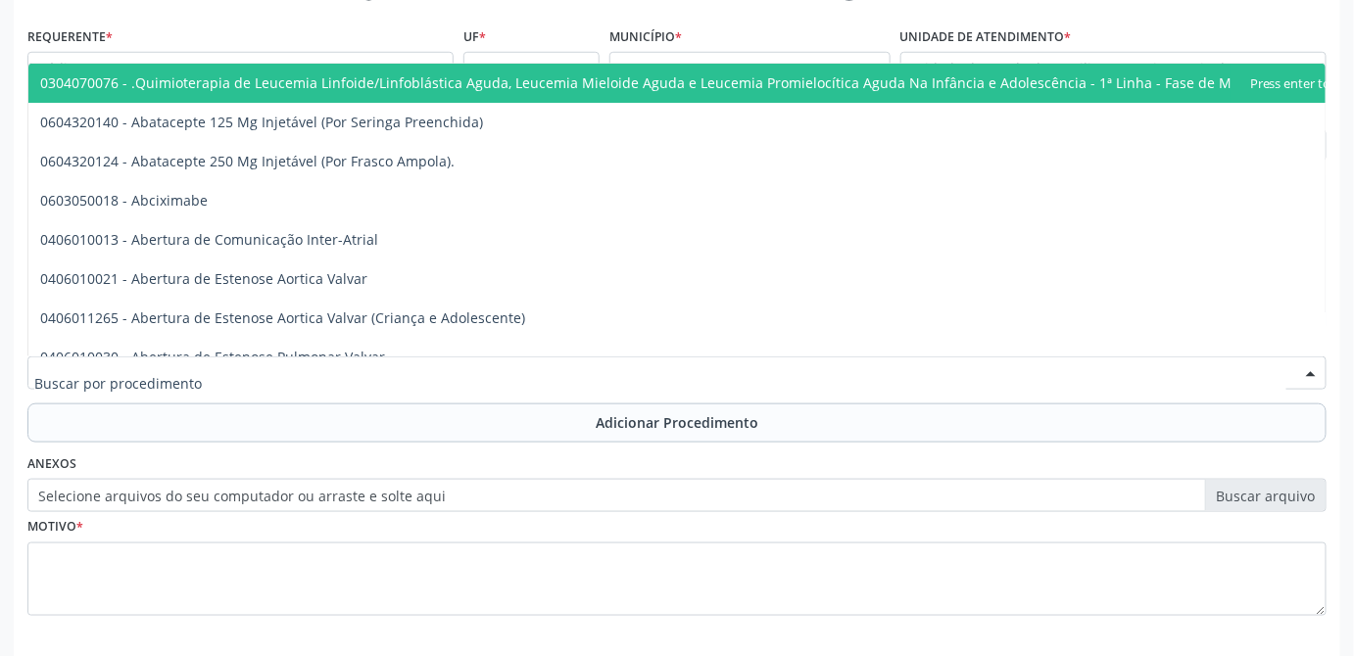
click at [303, 369] on div at bounding box center [676, 373] width 1299 height 33
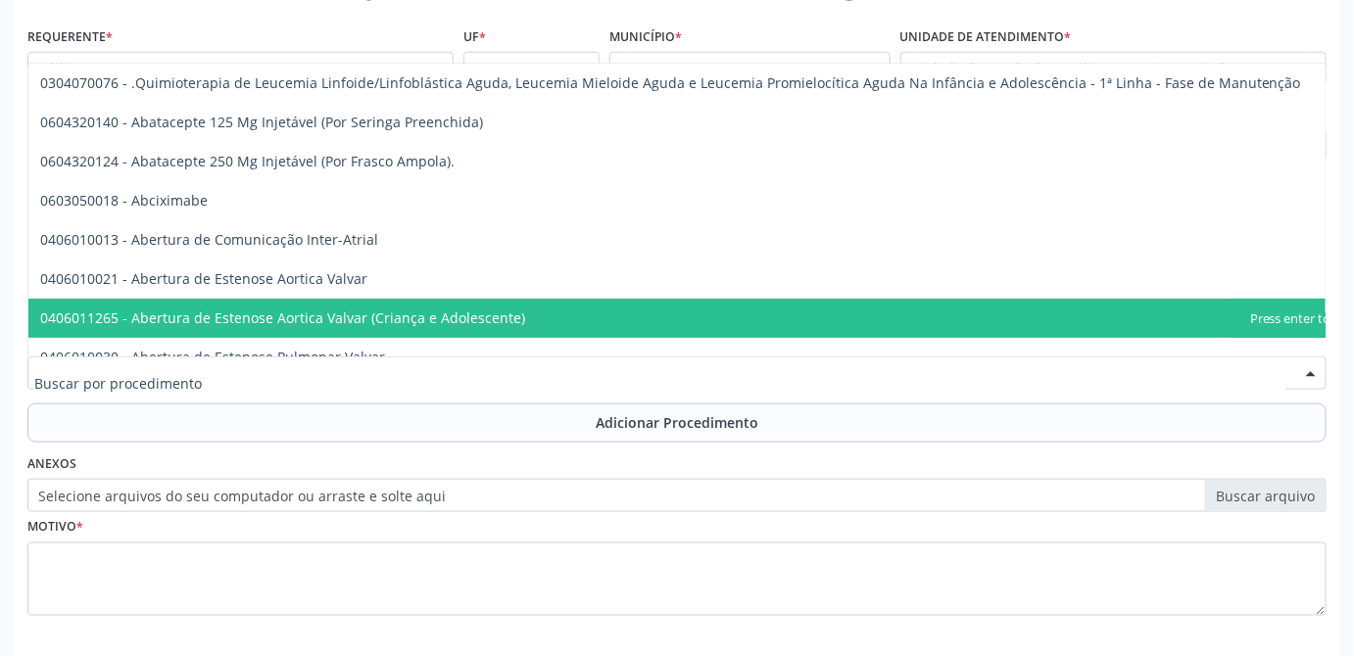
click at [837, 389] on input "text" at bounding box center [660, 382] width 1252 height 39
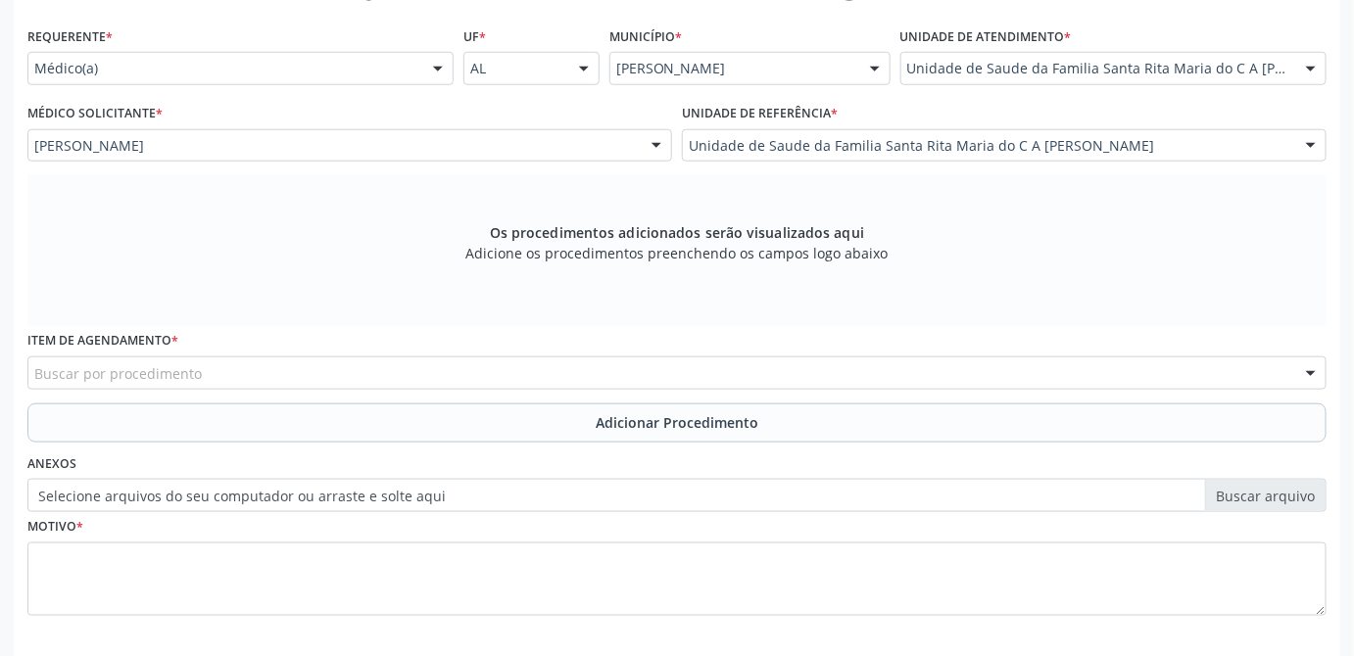
click at [1110, 301] on div "Os procedimentos adicionados serão visualizados aqui Adicione os procedimentos …" at bounding box center [676, 250] width 1299 height 151
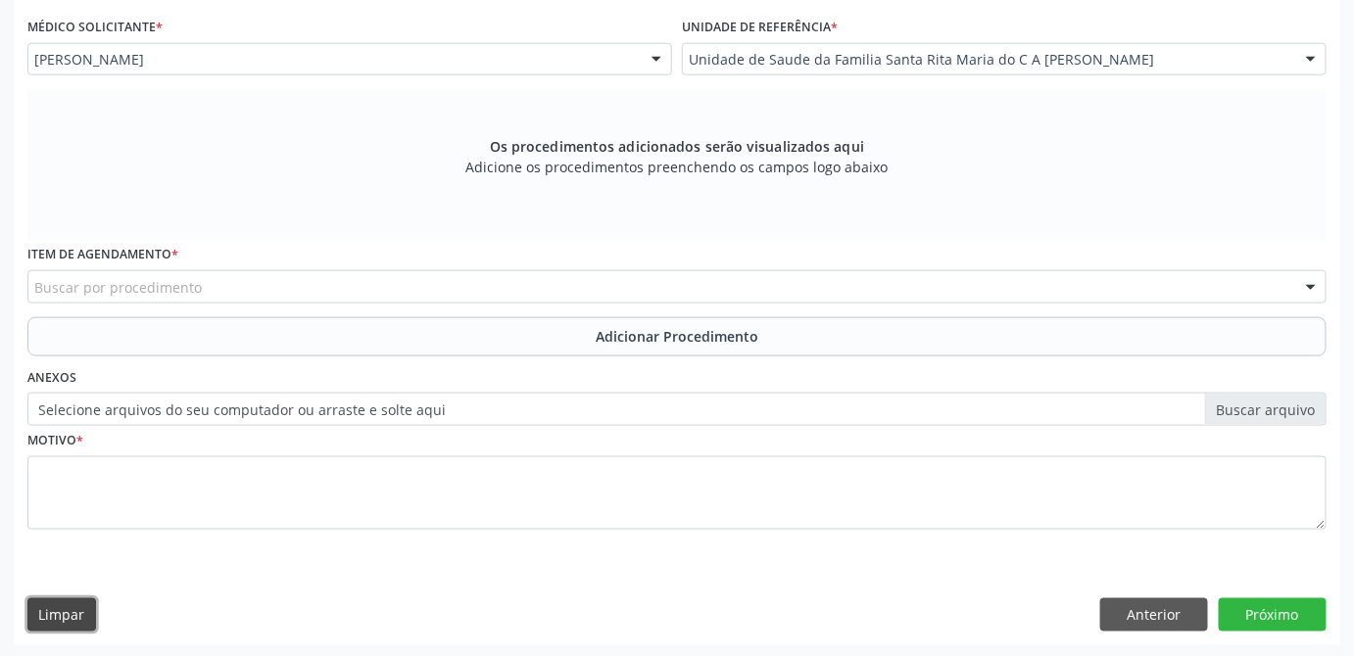
click at [93, 614] on button "Limpar" at bounding box center [61, 614] width 69 height 33
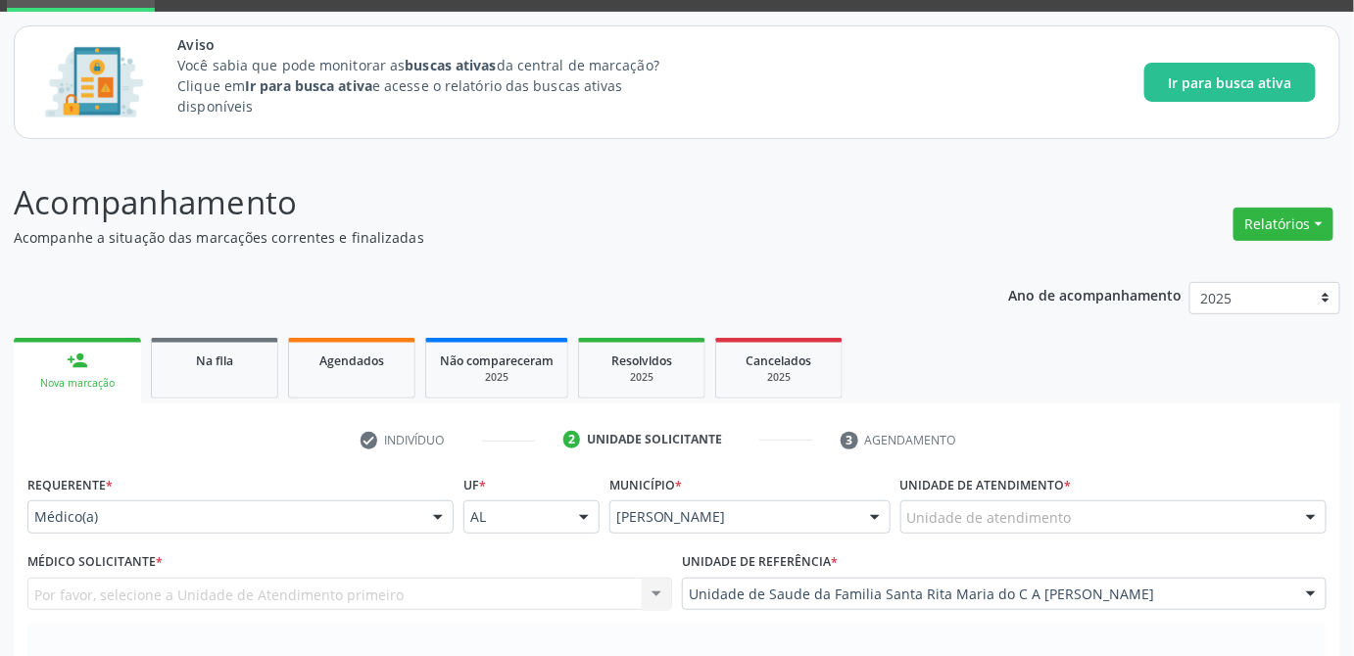
scroll to position [0, 0]
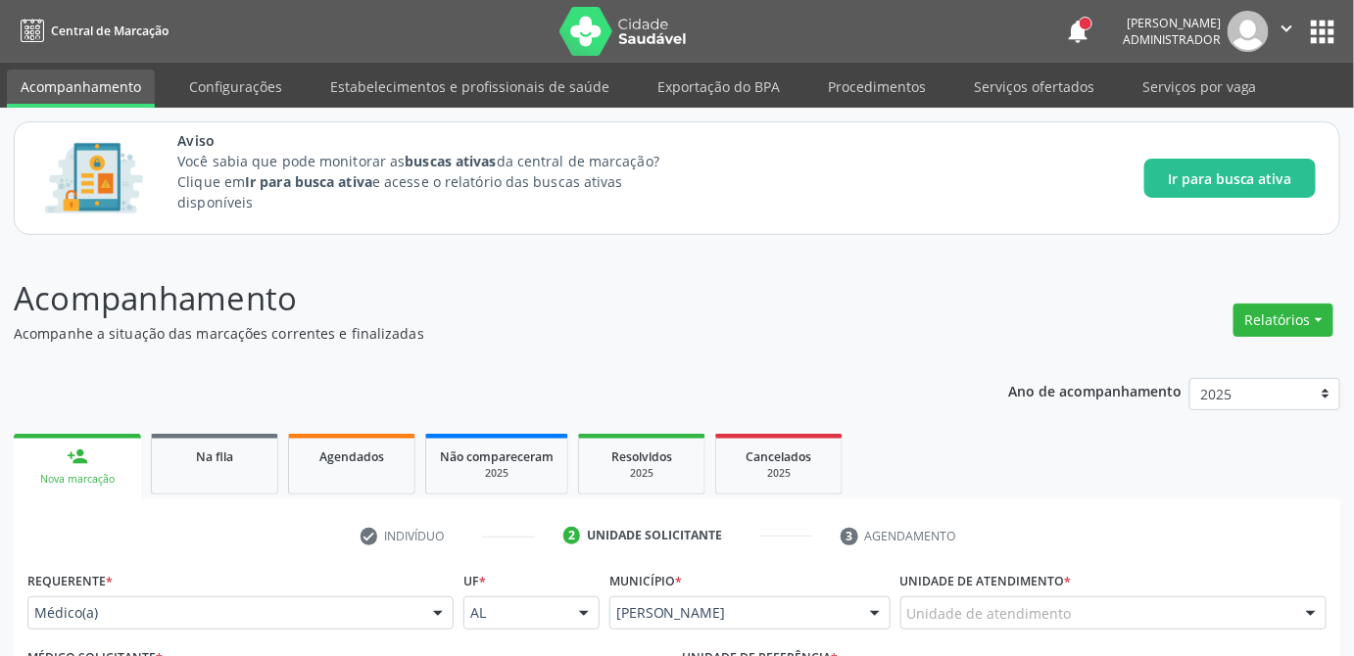
click at [1319, 27] on button "apps" at bounding box center [1323, 32] width 34 height 34
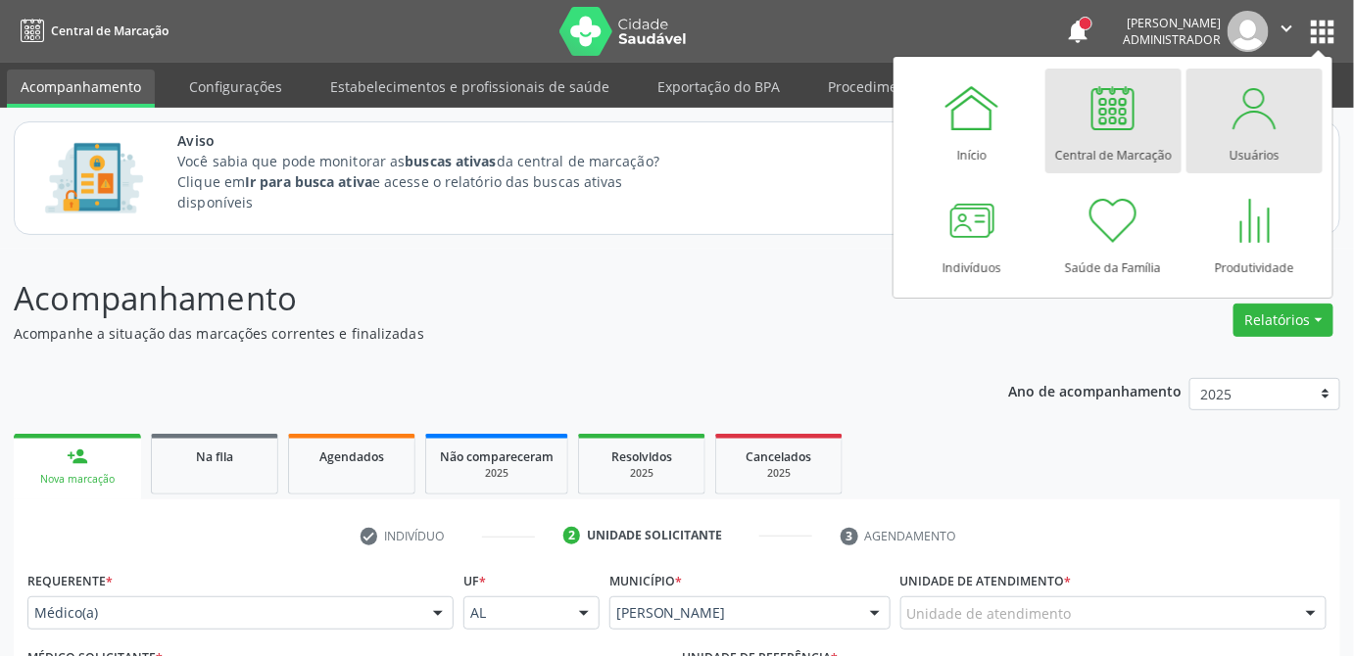
click at [1256, 139] on div "Usuários" at bounding box center [1254, 150] width 50 height 26
